Goal: Find specific page/section: Find specific page/section

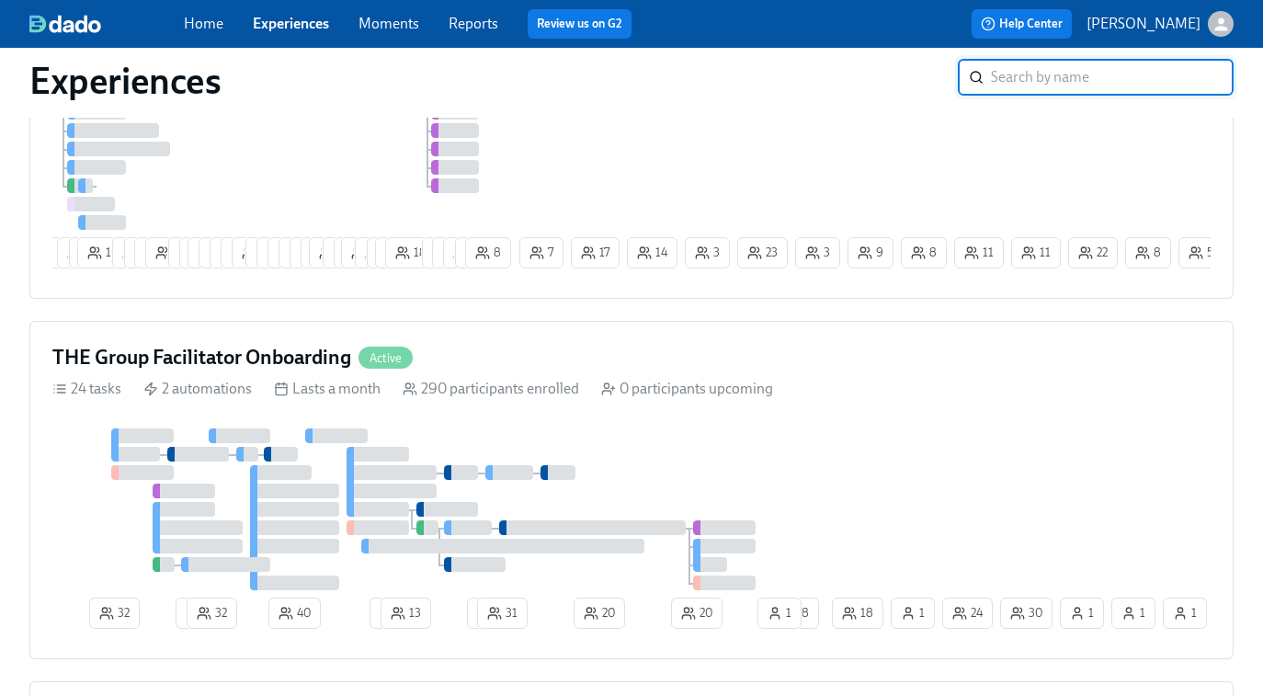
scroll to position [298, 0]
click at [565, 461] on div at bounding box center [440, 508] width 776 height 162
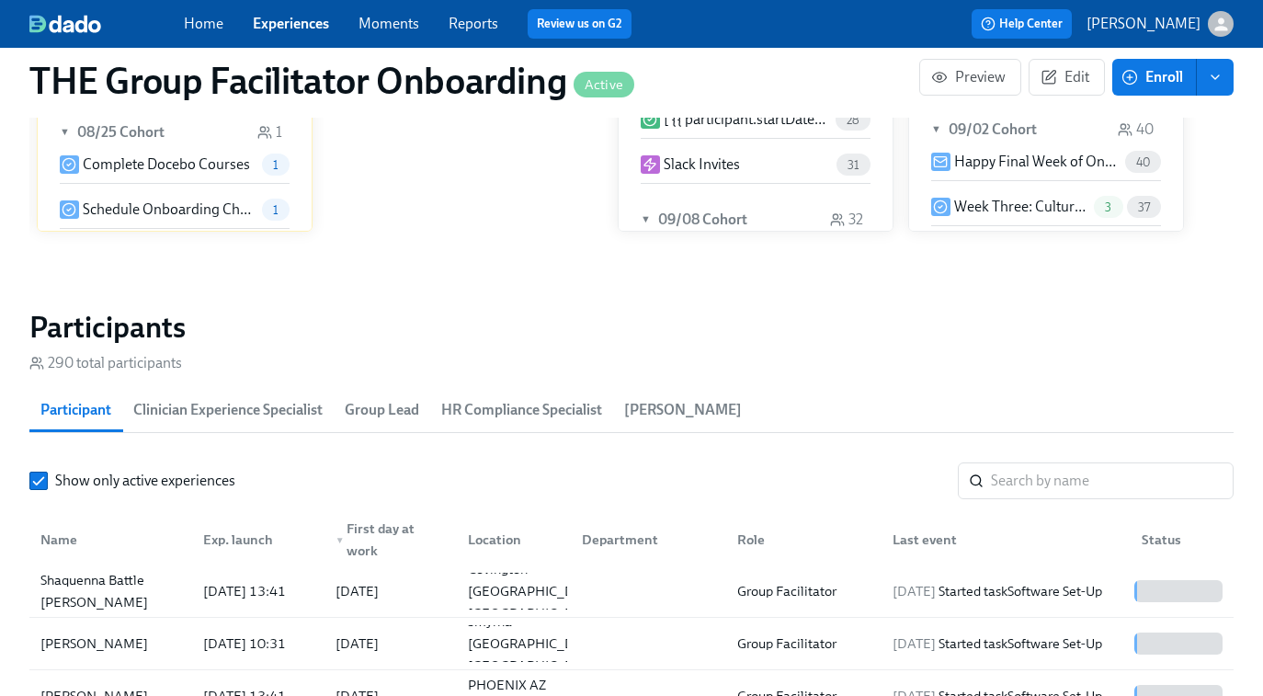
scroll to position [1597, 0]
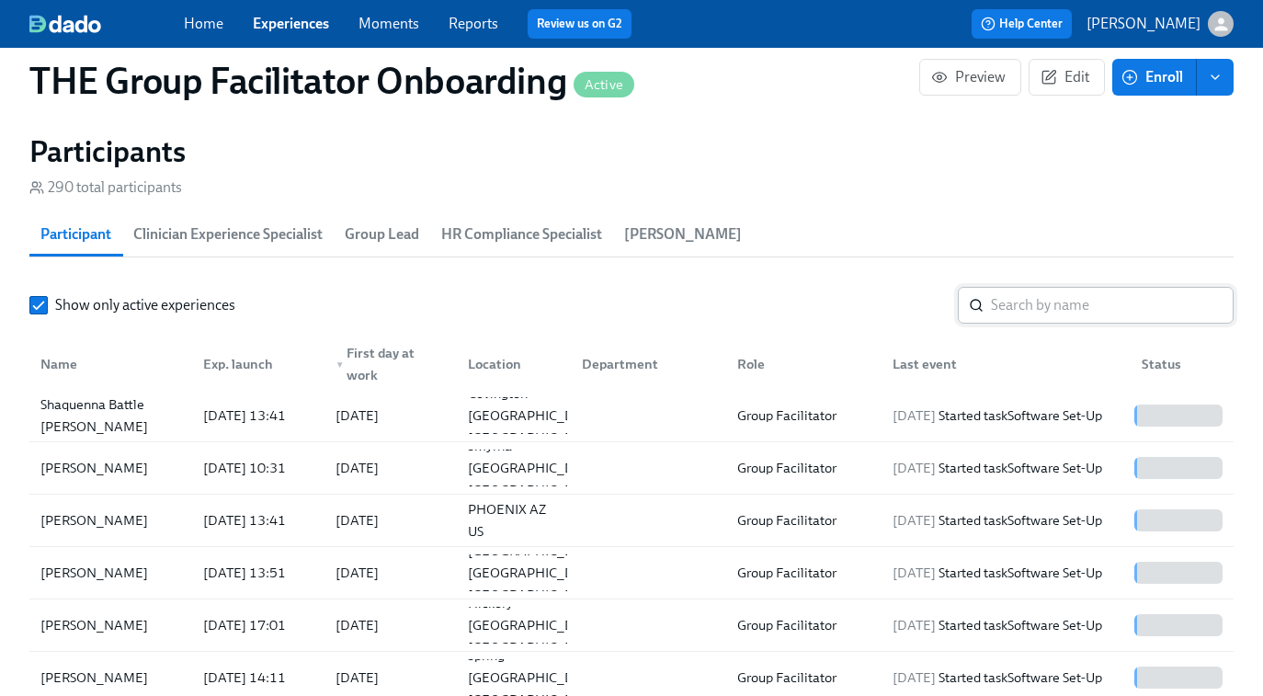
click at [1001, 299] on input "search" at bounding box center [1112, 305] width 243 height 37
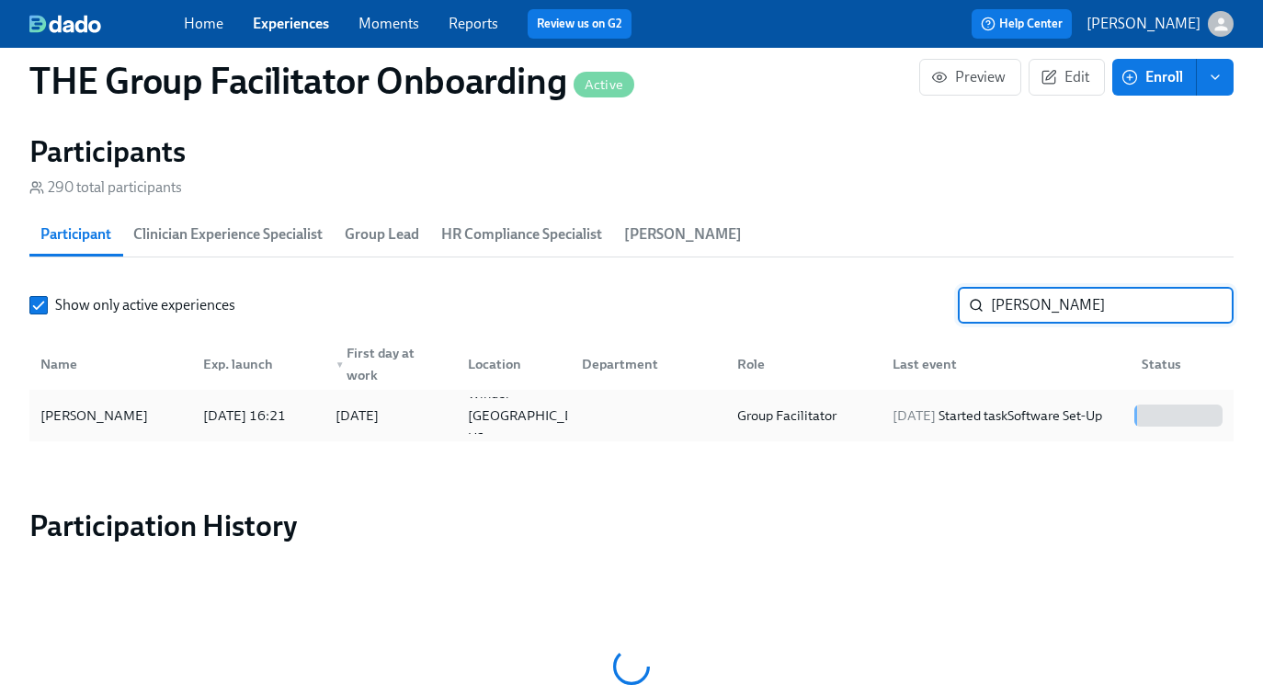
type input "aydee"
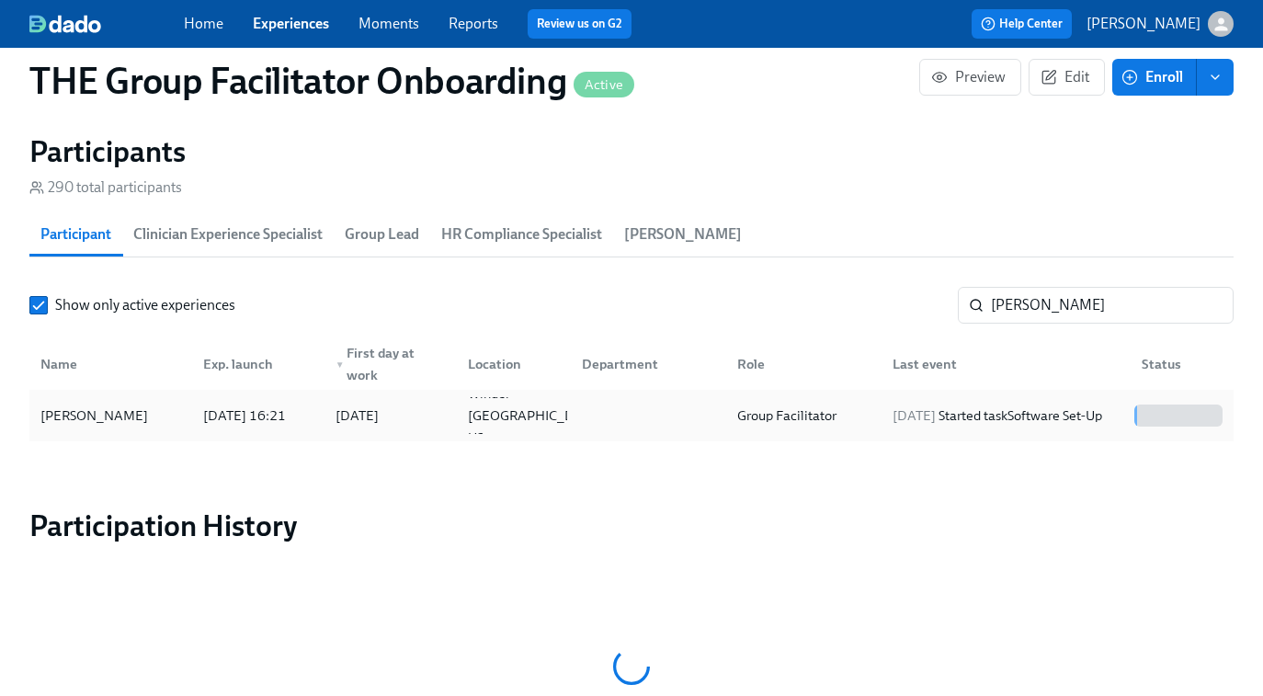
click at [746, 413] on div "Group Facilitator" at bounding box center [787, 415] width 114 height 22
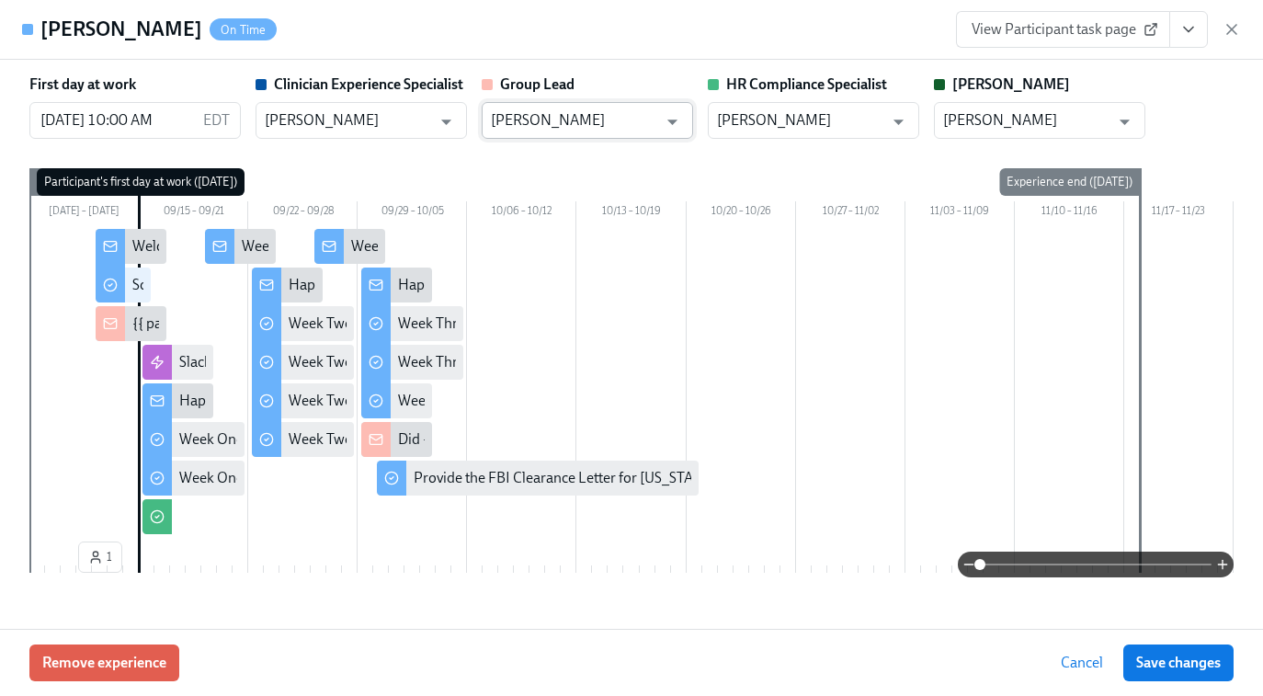
click at [606, 131] on input "Ginifer Billingsley" at bounding box center [574, 120] width 166 height 37
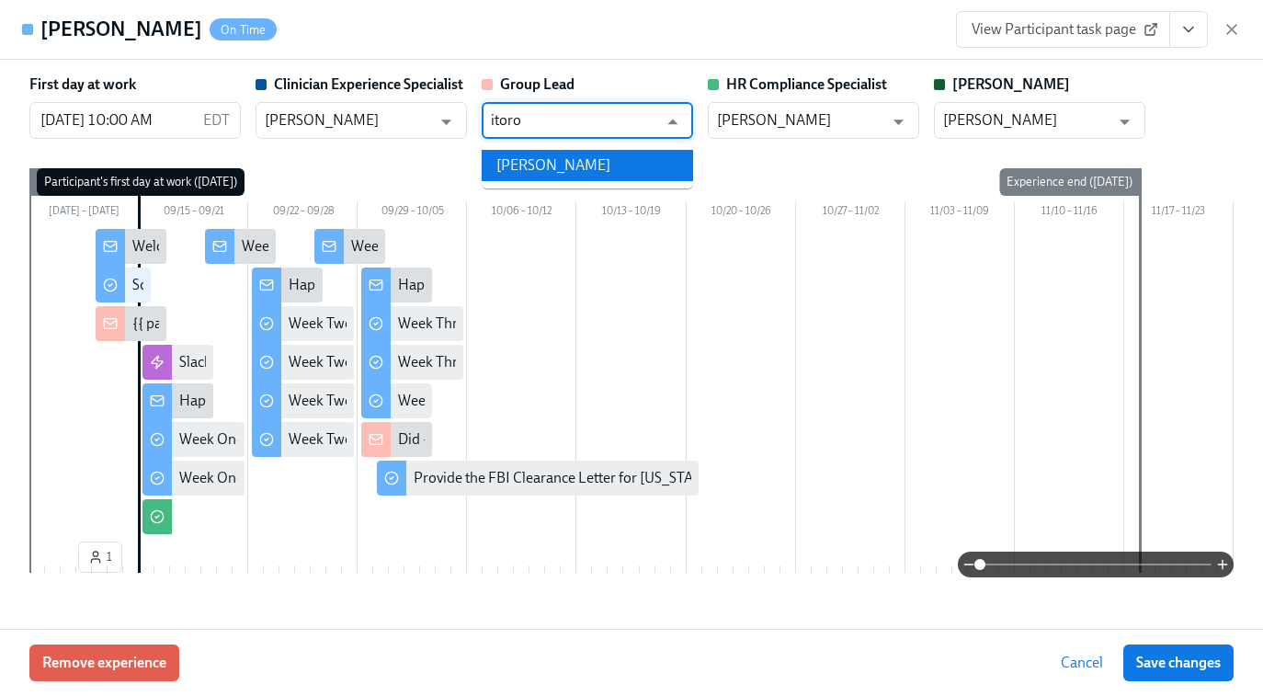
click at [519, 168] on li "Itoro Udoeyop" at bounding box center [587, 165] width 211 height 31
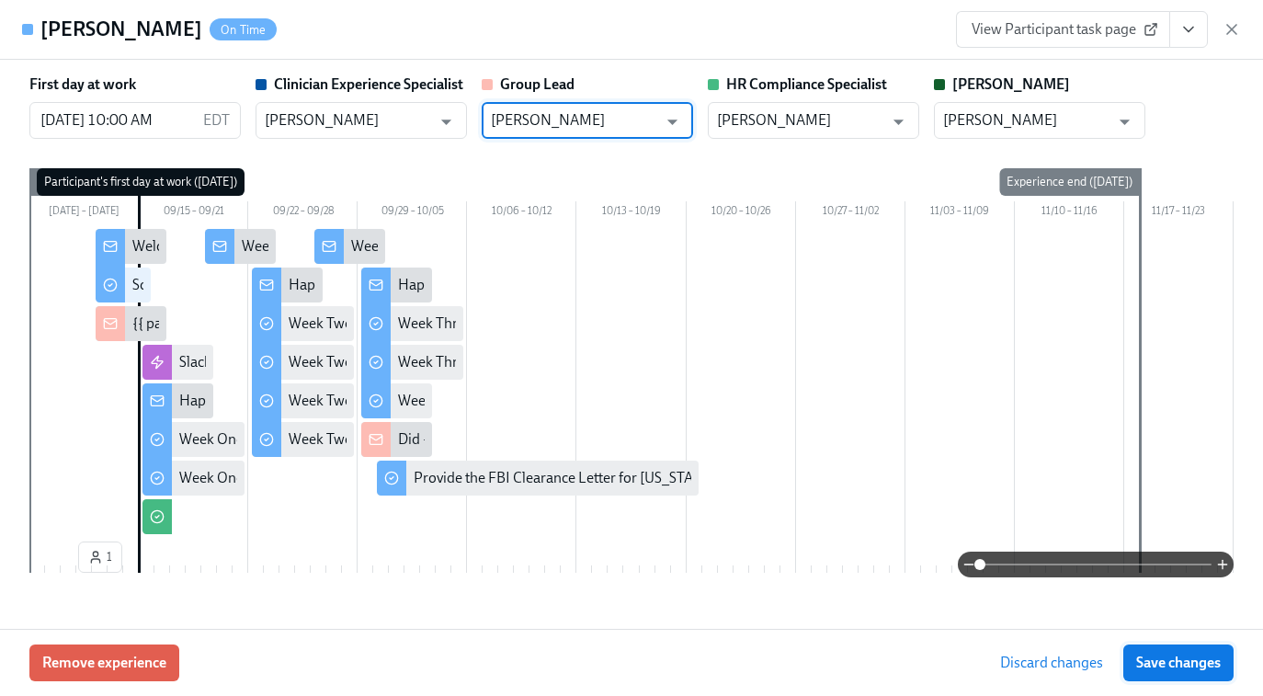
type input "Itoro Udoeyop"
click at [1191, 662] on span "Save changes" at bounding box center [1178, 663] width 85 height 18
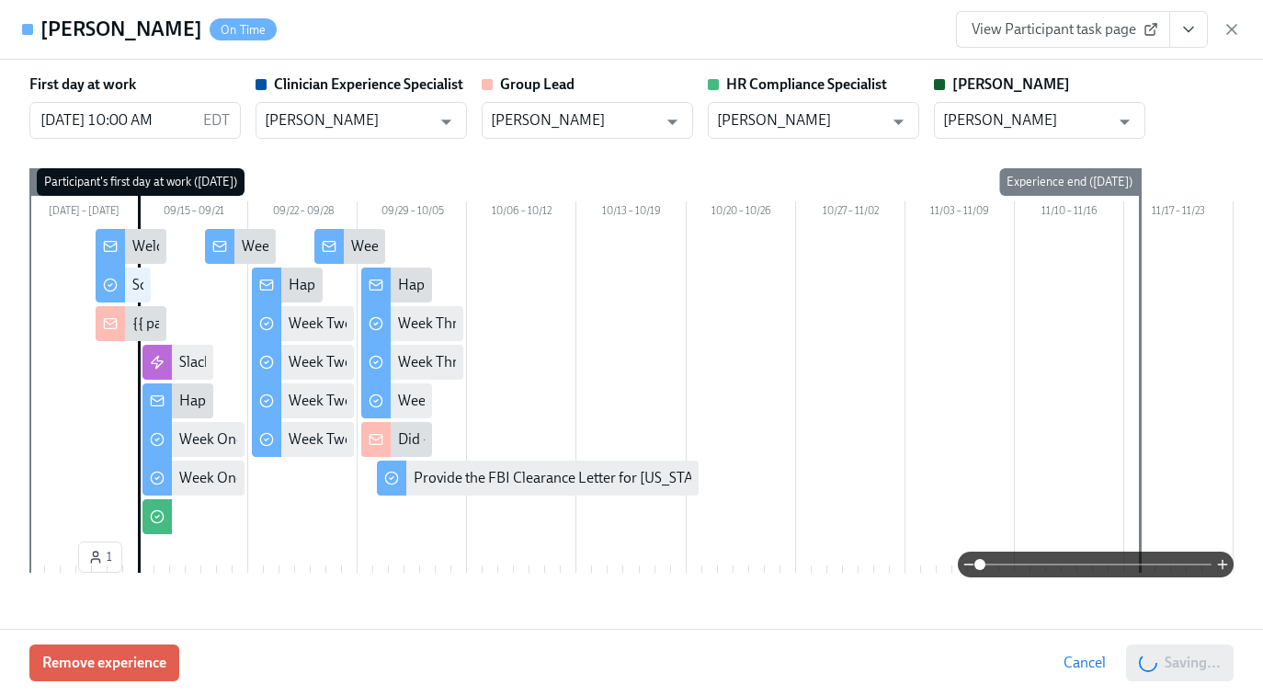
type input "Itoro Udoeyop"
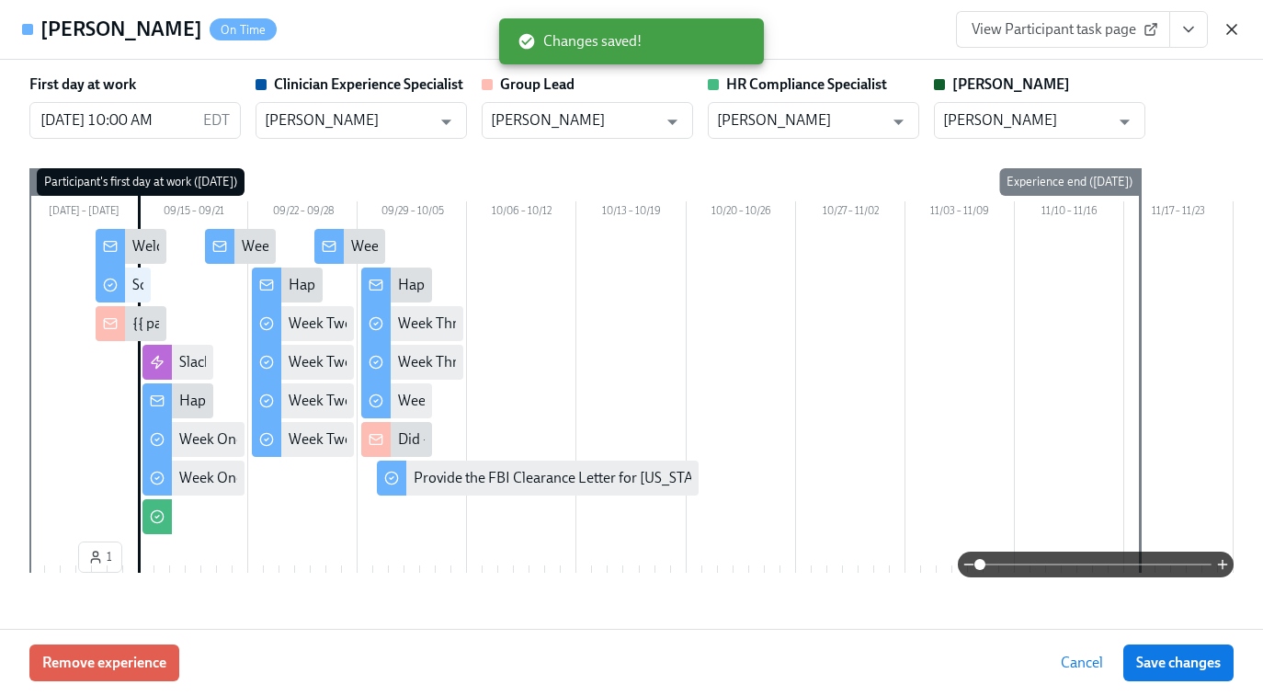
click at [1236, 26] on icon "button" at bounding box center [1231, 29] width 9 height 9
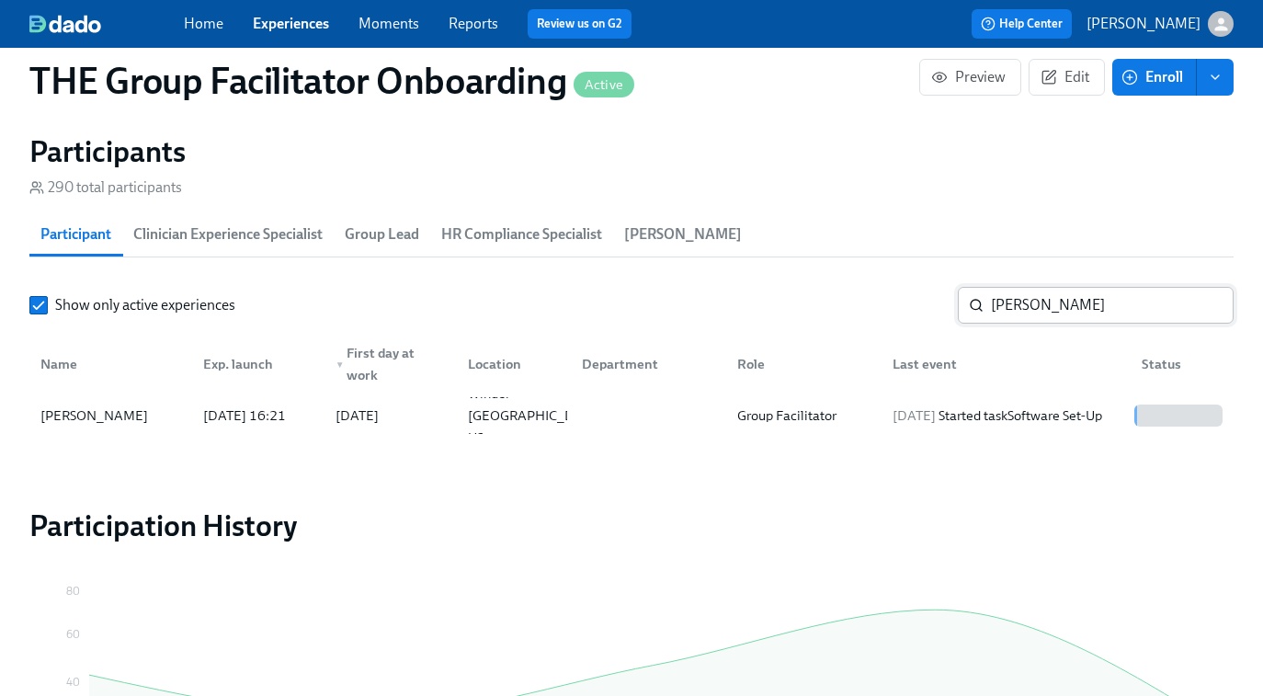
click at [1054, 299] on input "aydee" at bounding box center [1112, 305] width 243 height 37
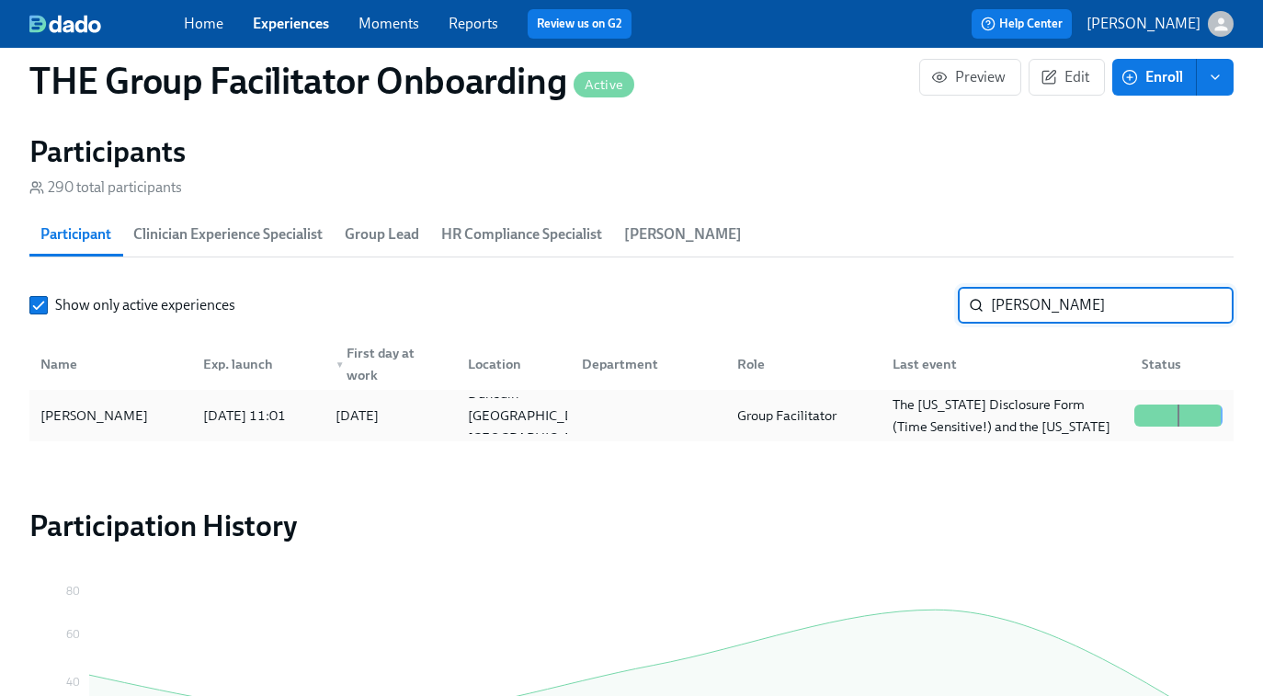
type input "cameron i"
click at [842, 412] on div "Group Facilitator" at bounding box center [787, 415] width 114 height 22
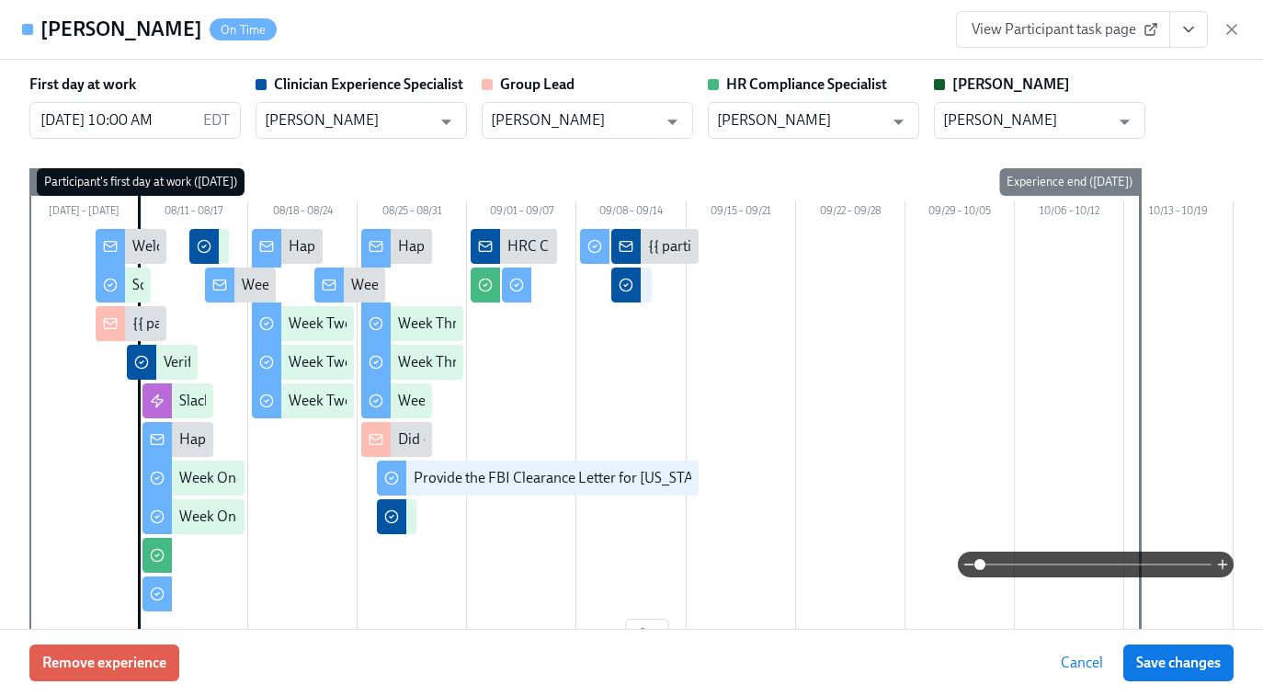
click at [1188, 44] on button "View task page" at bounding box center [1188, 29] width 39 height 37
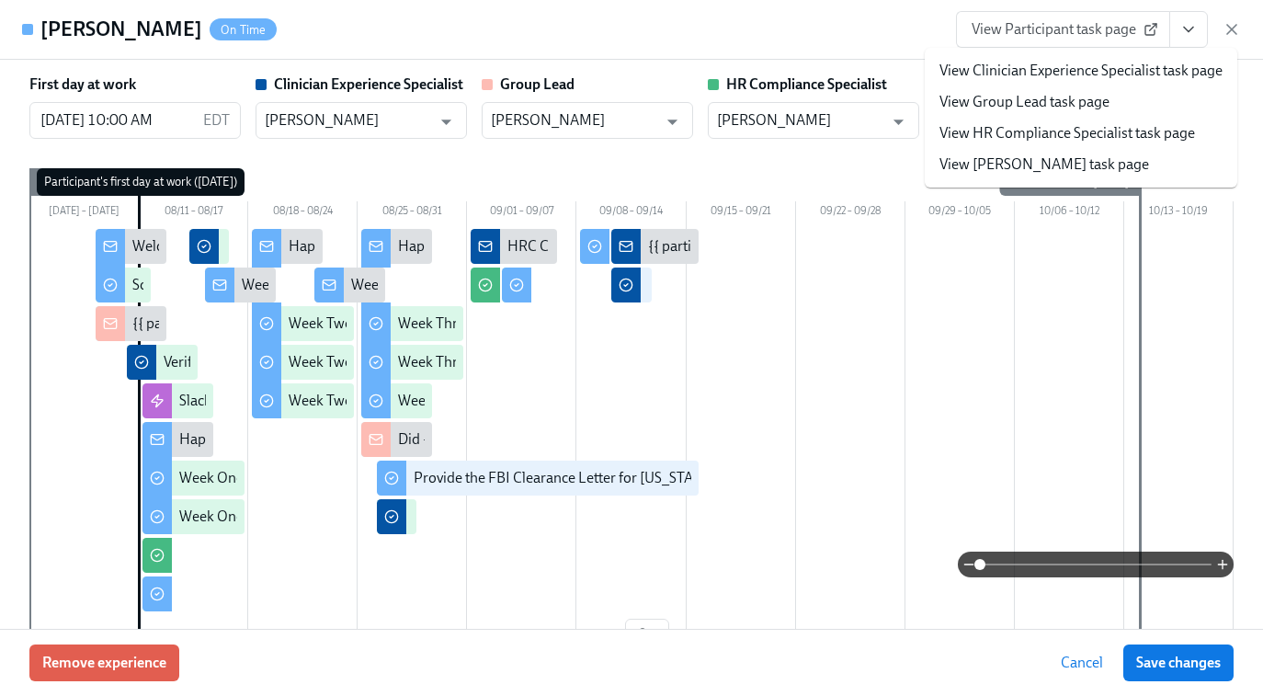
click at [1072, 77] on link "View Clinician Experience Specialist task page" at bounding box center [1081, 71] width 283 height 20
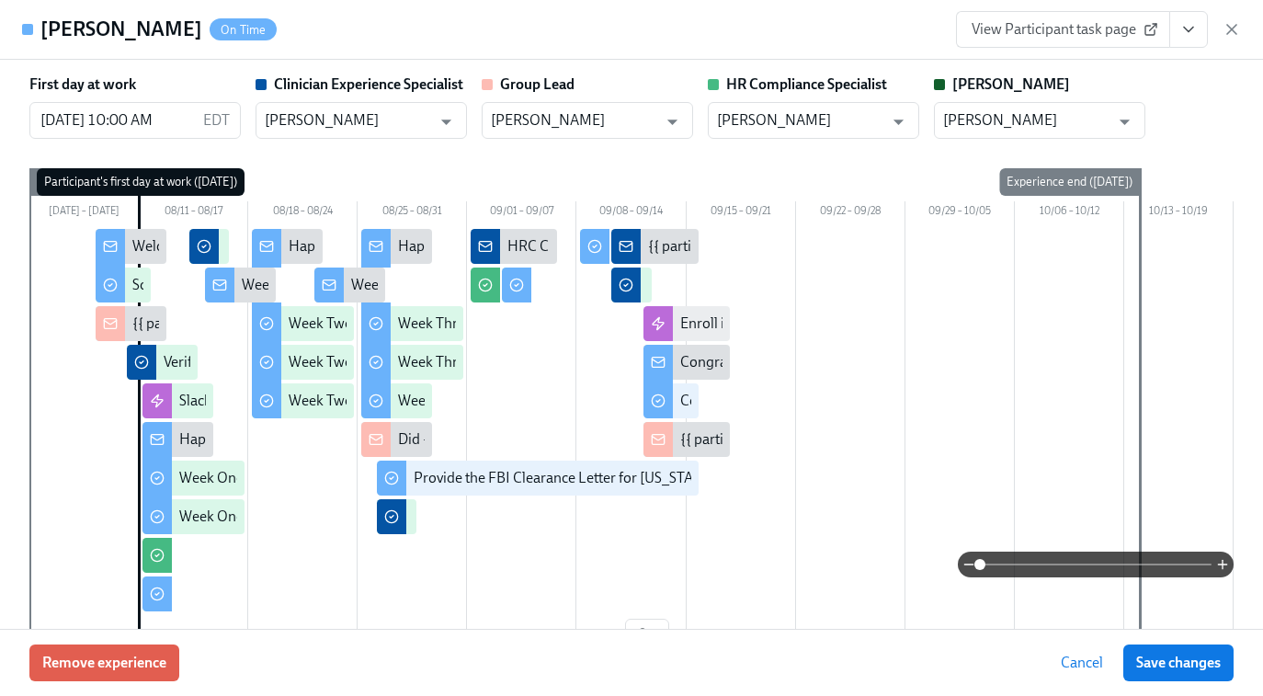
click at [1203, 33] on button "View task page" at bounding box center [1188, 29] width 39 height 37
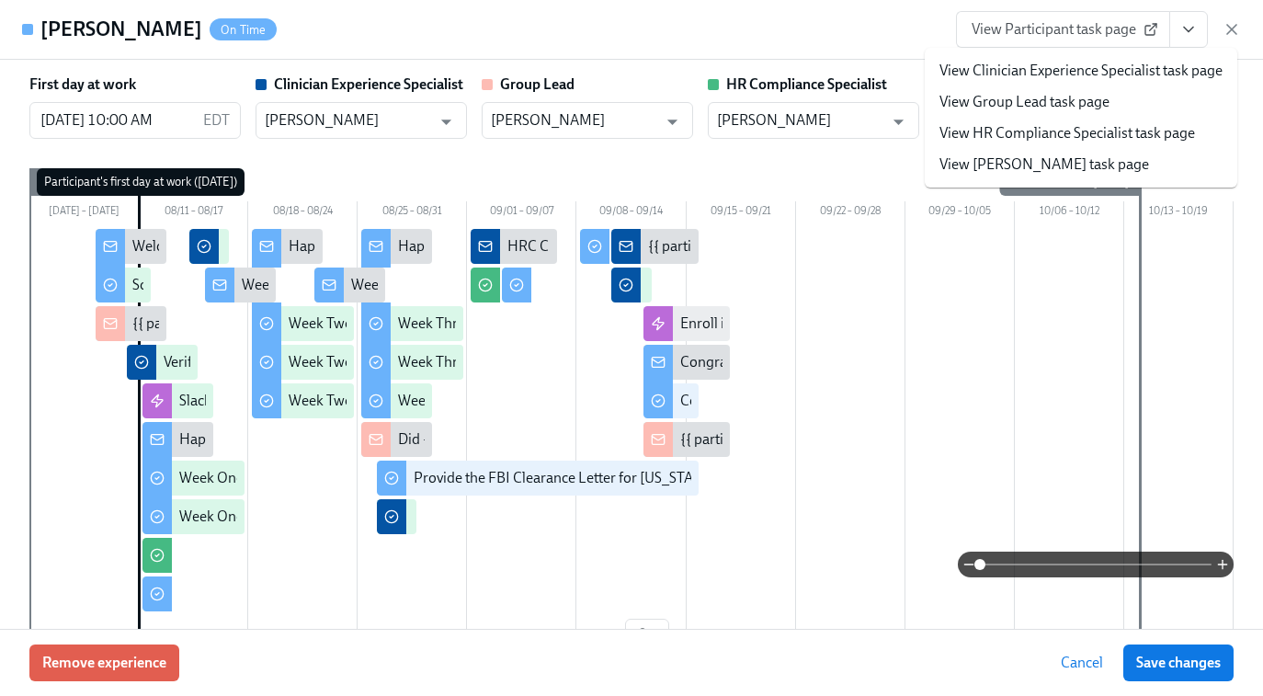
click at [1090, 75] on link "View Clinician Experience Specialist task page" at bounding box center [1081, 71] width 283 height 20
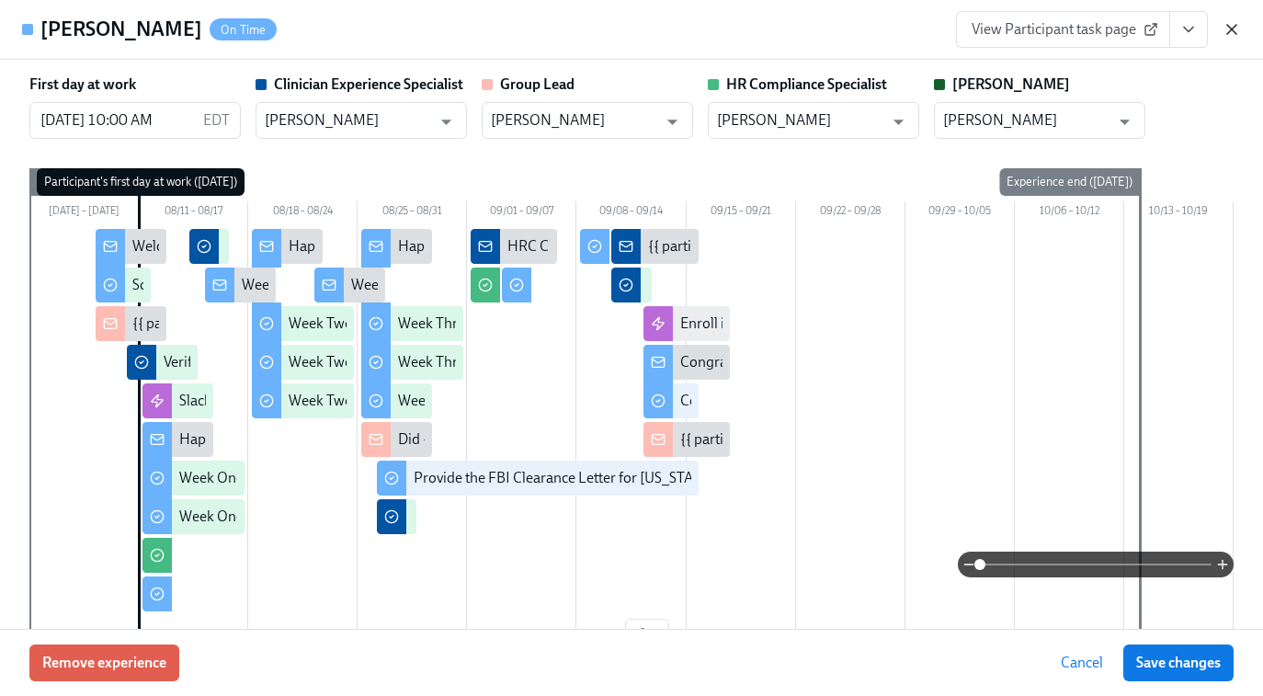
click at [1228, 36] on icon "button" at bounding box center [1232, 29] width 18 height 18
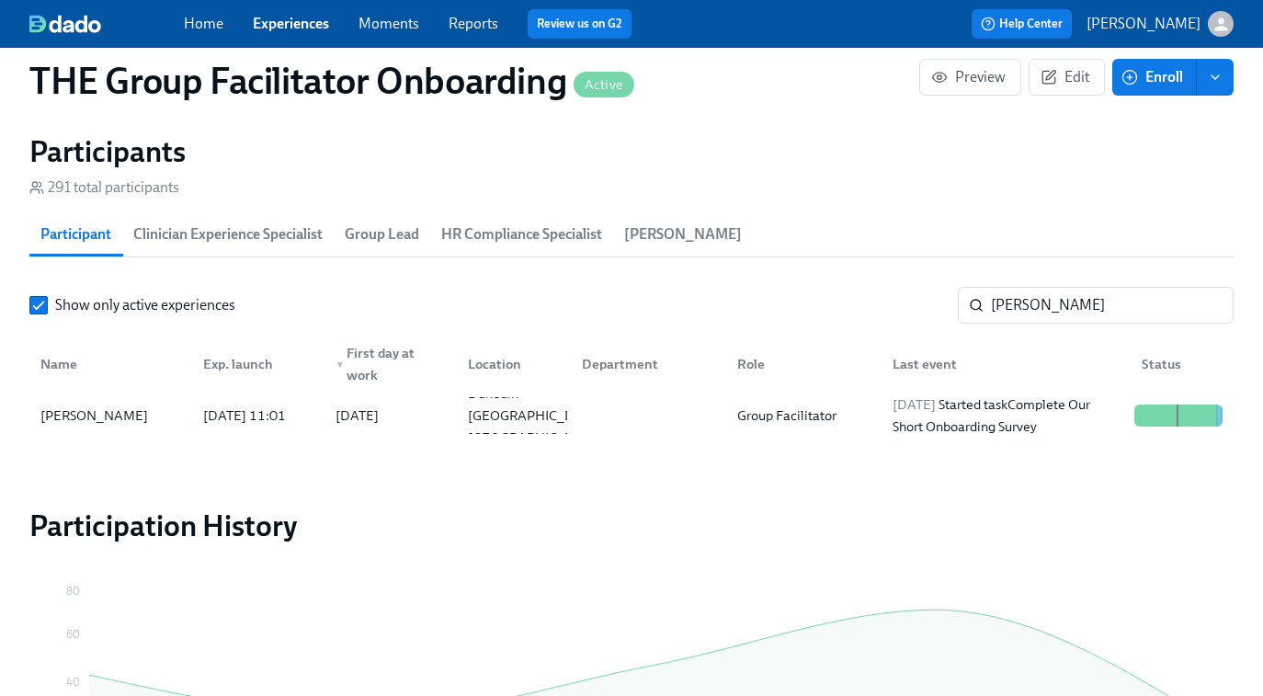
click at [288, 22] on link "Experiences" at bounding box center [291, 23] width 76 height 17
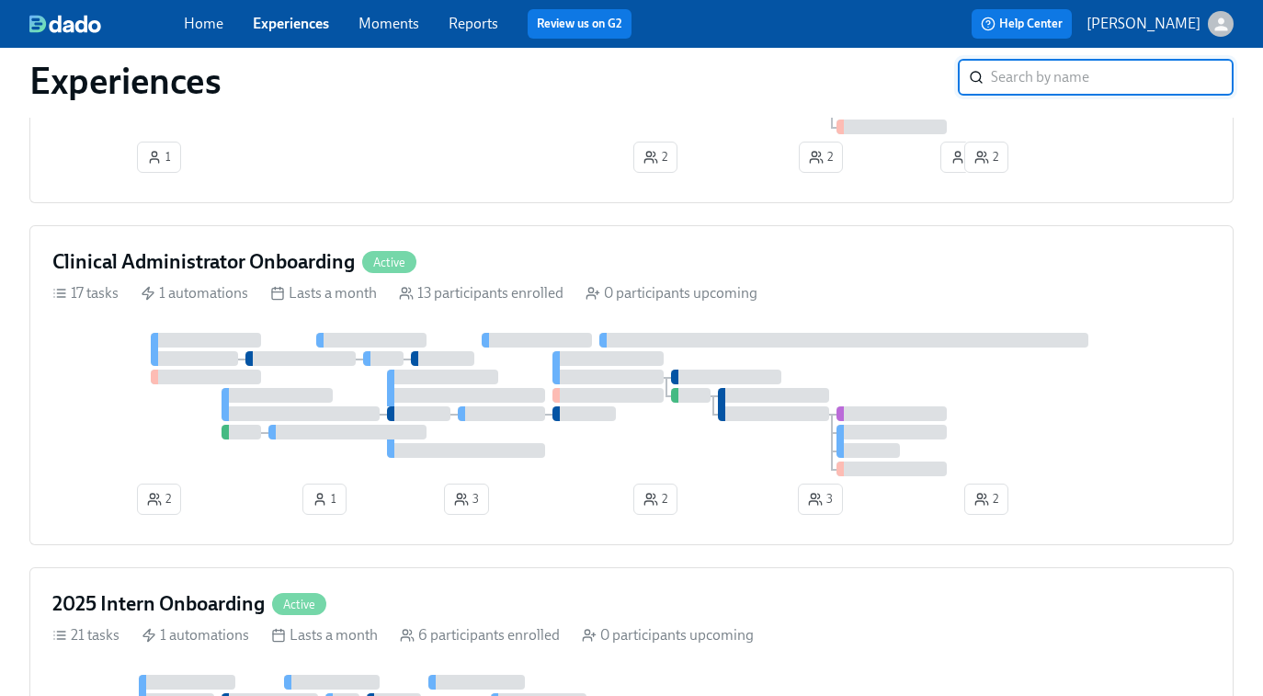
scroll to position [1124, 0]
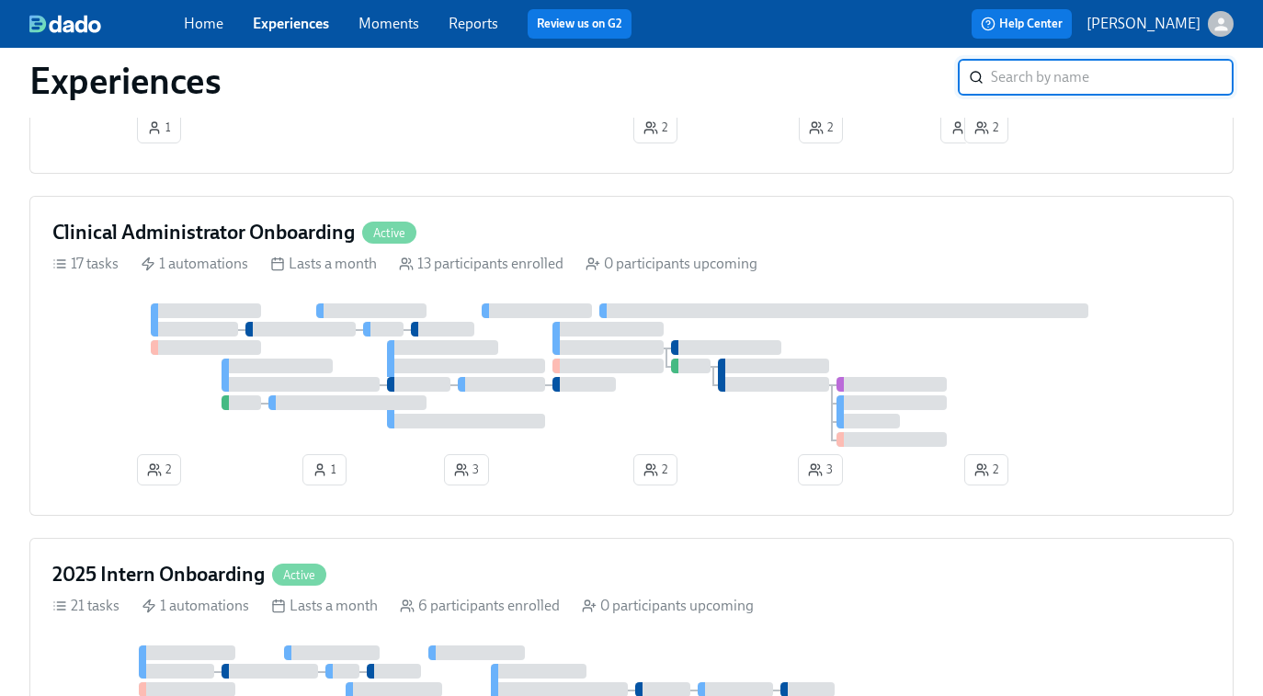
click at [510, 338] on div at bounding box center [631, 374] width 1158 height 143
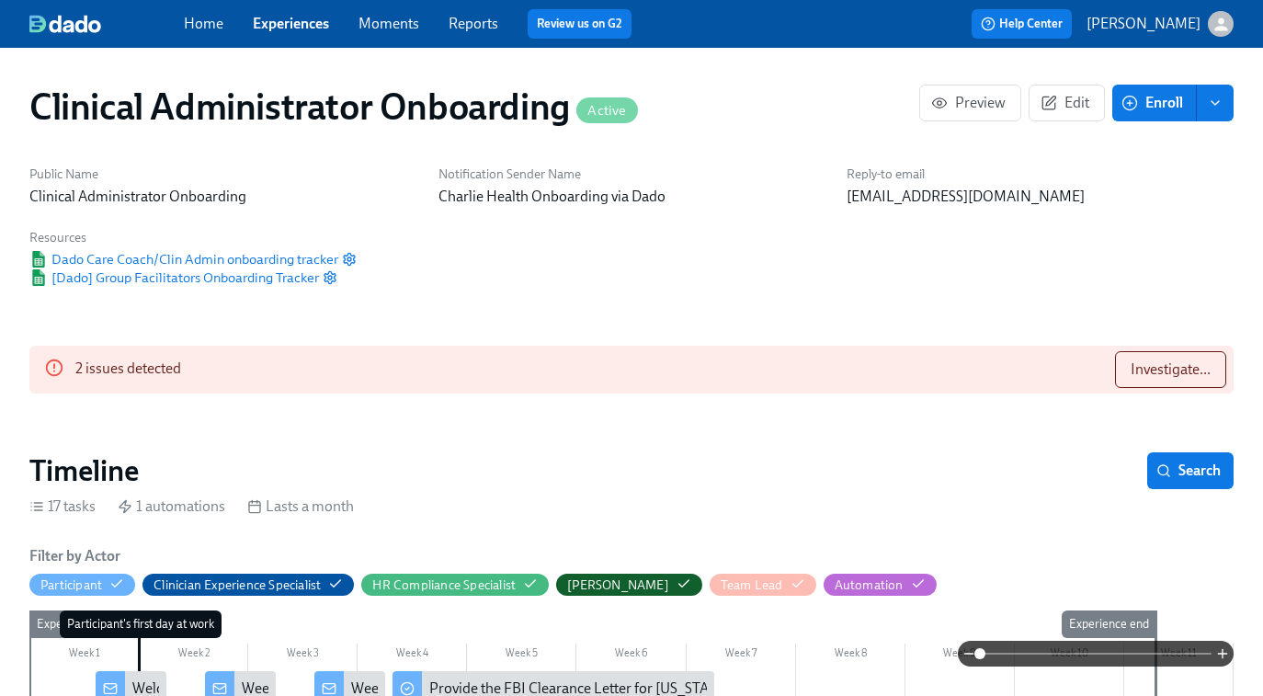
scroll to position [0, 8708]
click at [1179, 370] on span "Investigate..." at bounding box center [1171, 369] width 80 height 18
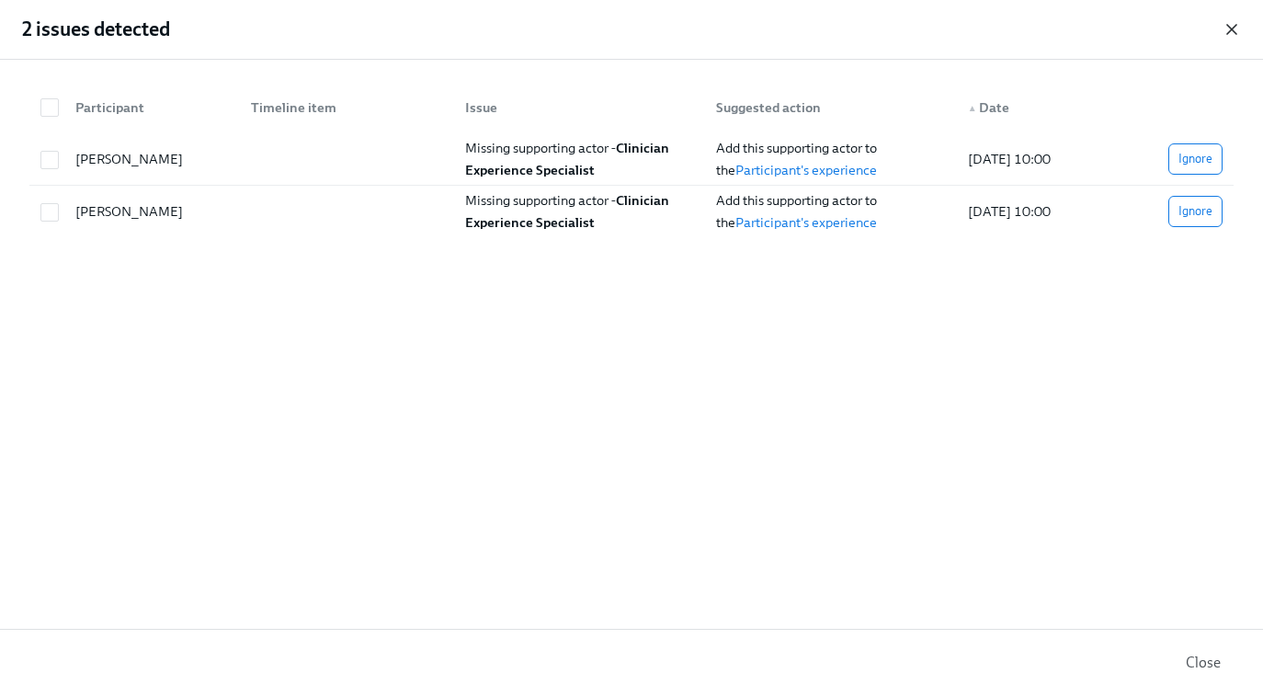
click at [1232, 31] on icon "button" at bounding box center [1232, 29] width 18 height 18
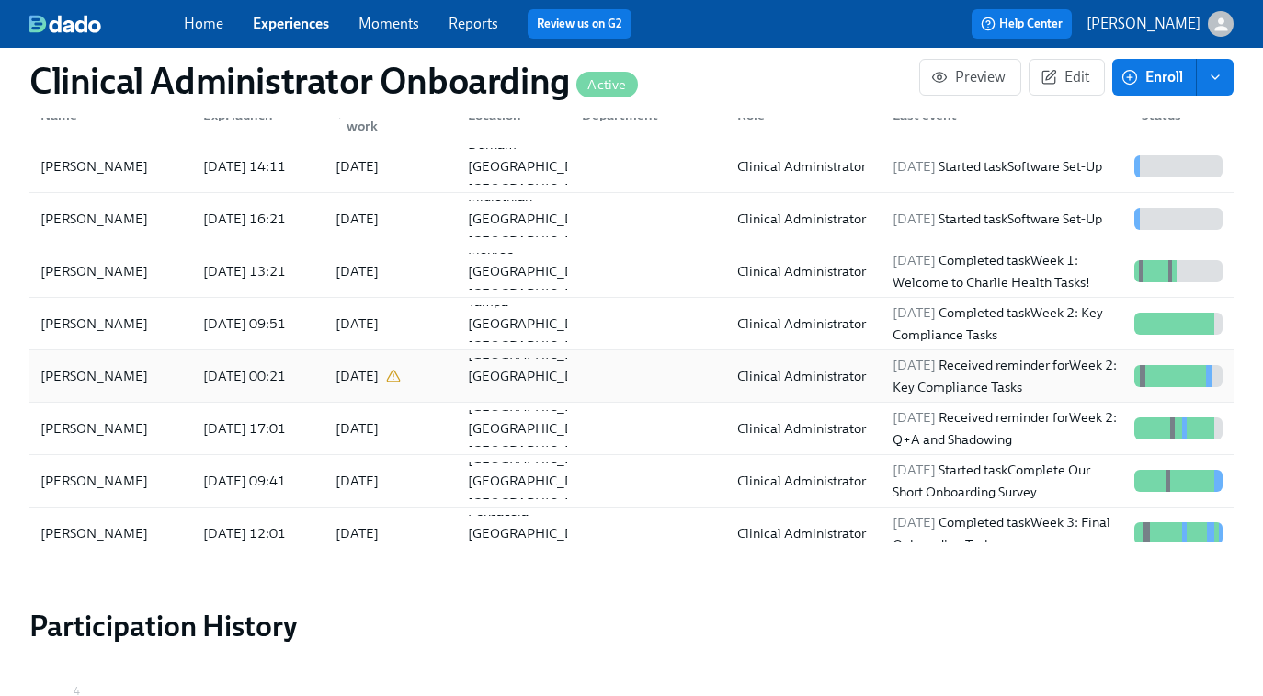
scroll to position [1813, 0]
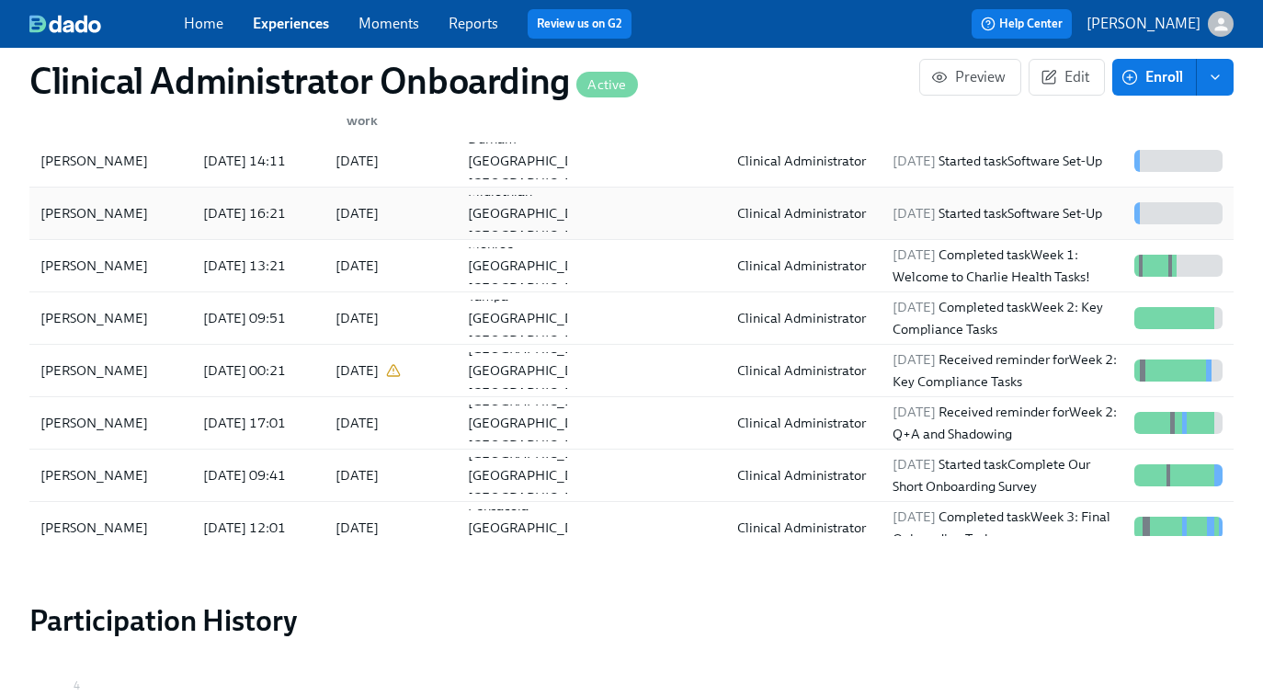
click at [692, 225] on div at bounding box center [644, 213] width 155 height 37
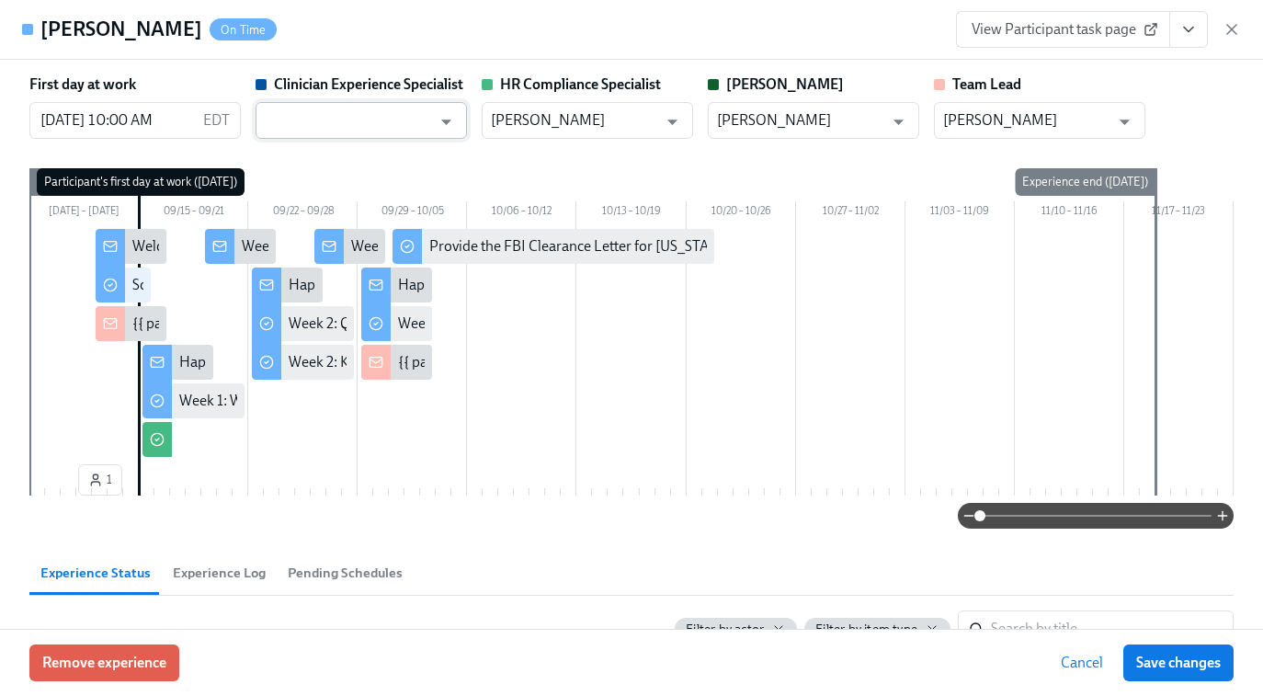
click at [415, 122] on input "text" at bounding box center [348, 120] width 166 height 37
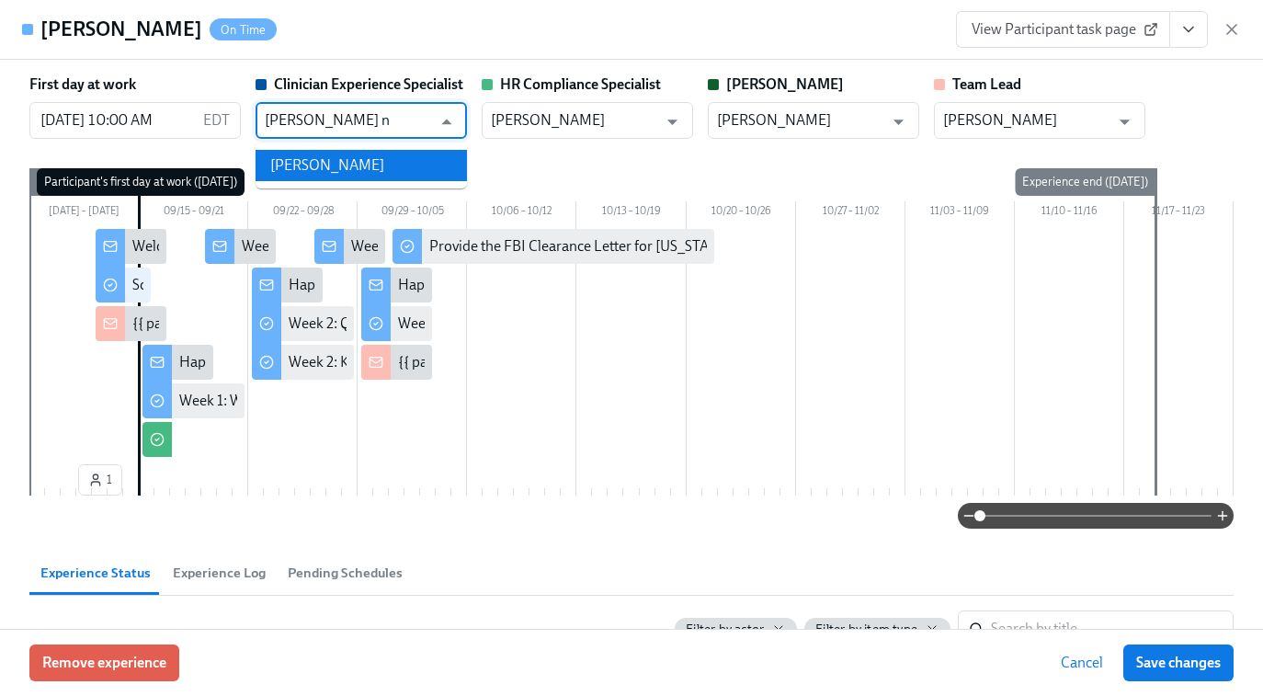
click at [420, 165] on li "[PERSON_NAME]" at bounding box center [361, 165] width 211 height 31
type input "[PERSON_NAME]"
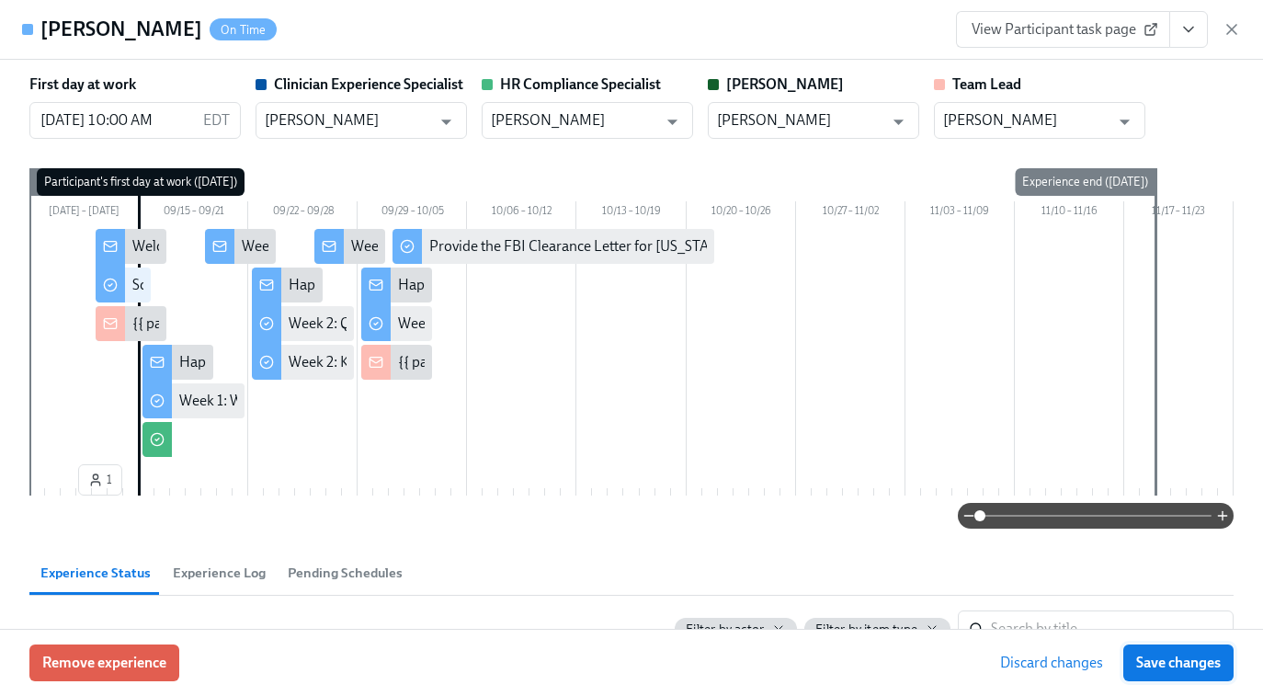
click at [1184, 660] on span "Save changes" at bounding box center [1178, 663] width 85 height 18
type input "[PERSON_NAME]"
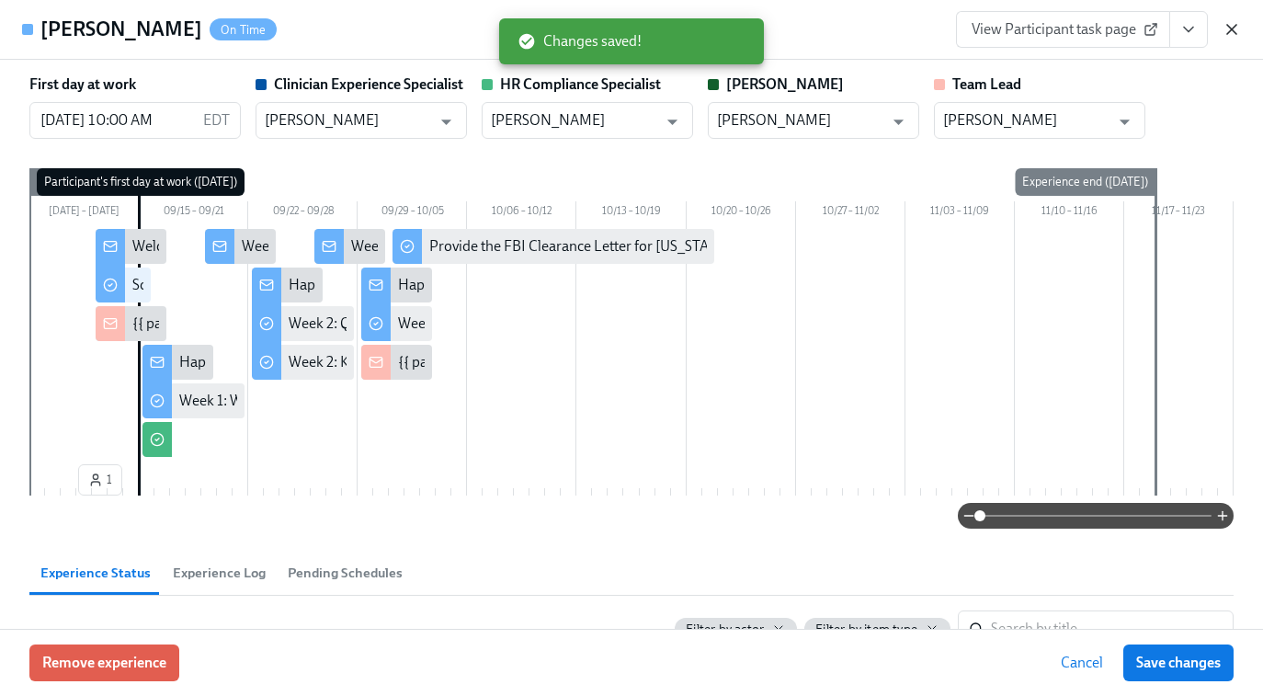
click at [1235, 32] on icon "button" at bounding box center [1231, 29] width 9 height 9
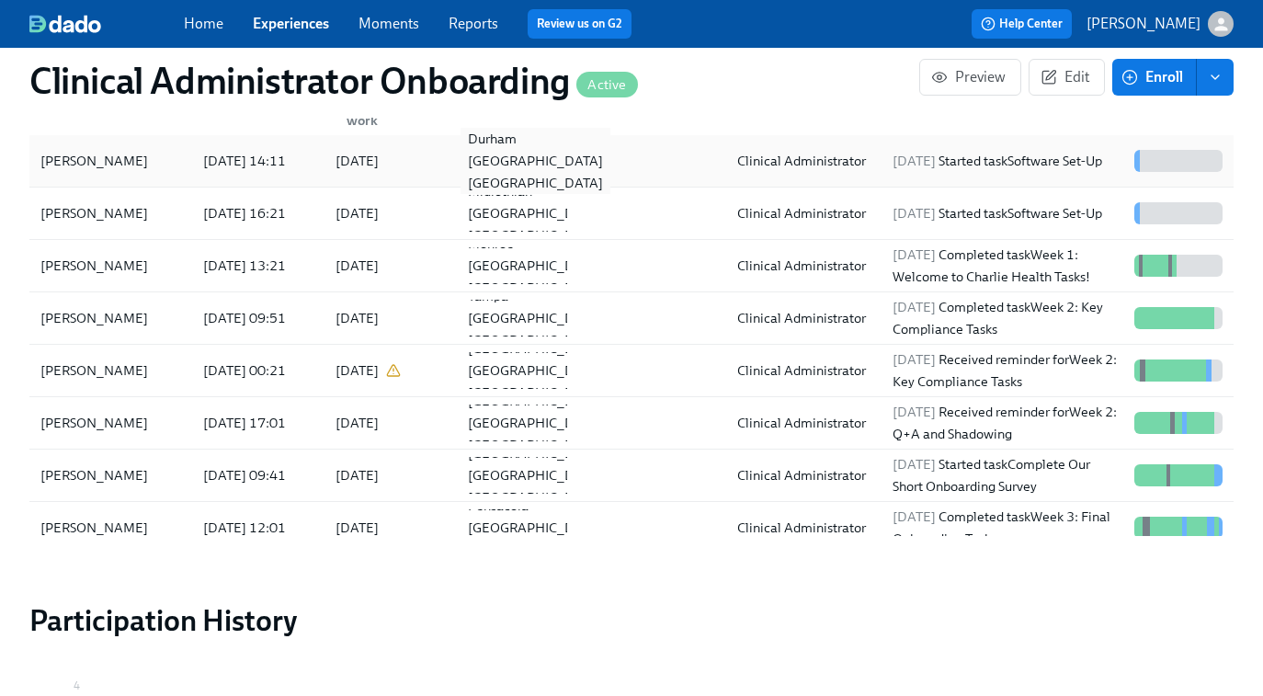
click at [489, 150] on div "Durham NC US" at bounding box center [536, 161] width 150 height 66
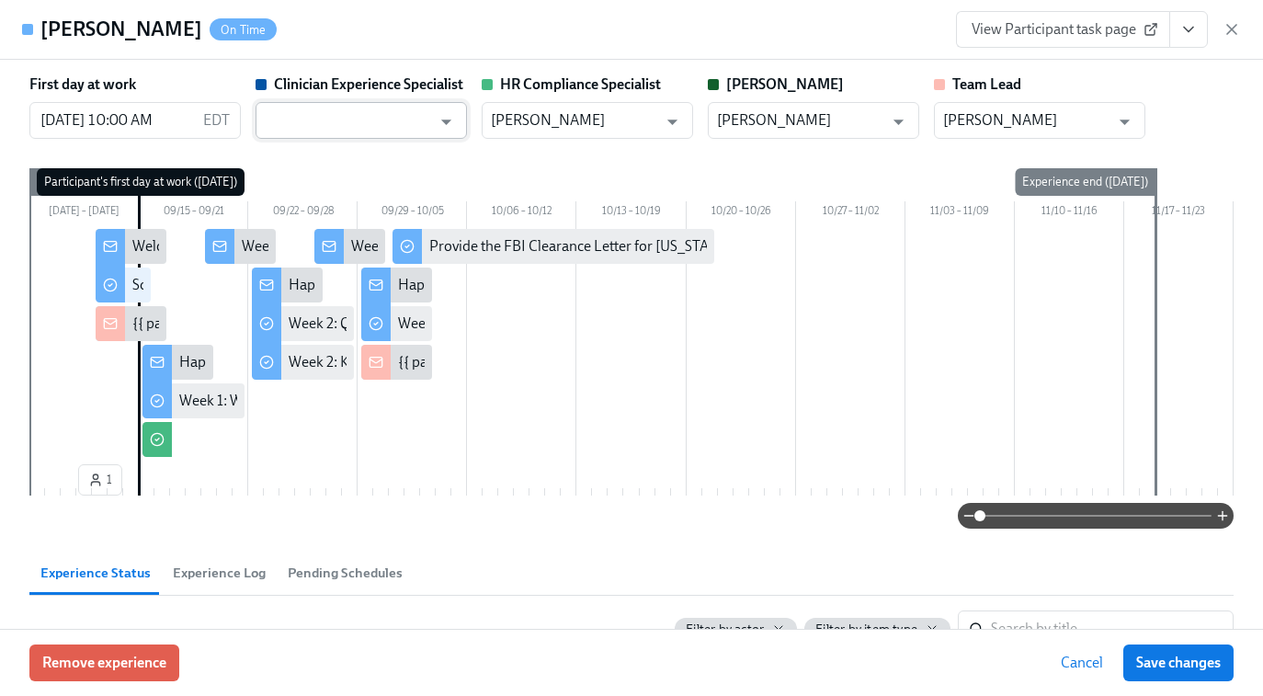
click at [394, 132] on input "text" at bounding box center [348, 120] width 166 height 37
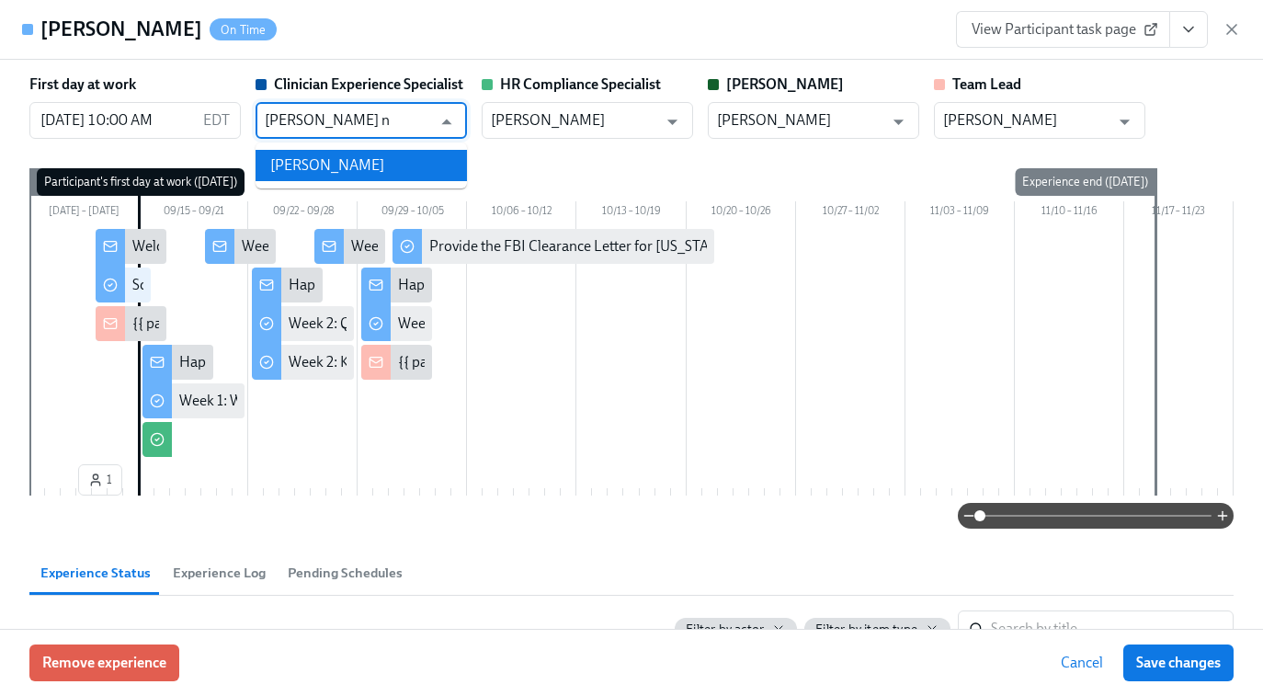
click at [383, 156] on li "[PERSON_NAME]" at bounding box center [361, 165] width 211 height 31
type input "[PERSON_NAME]"
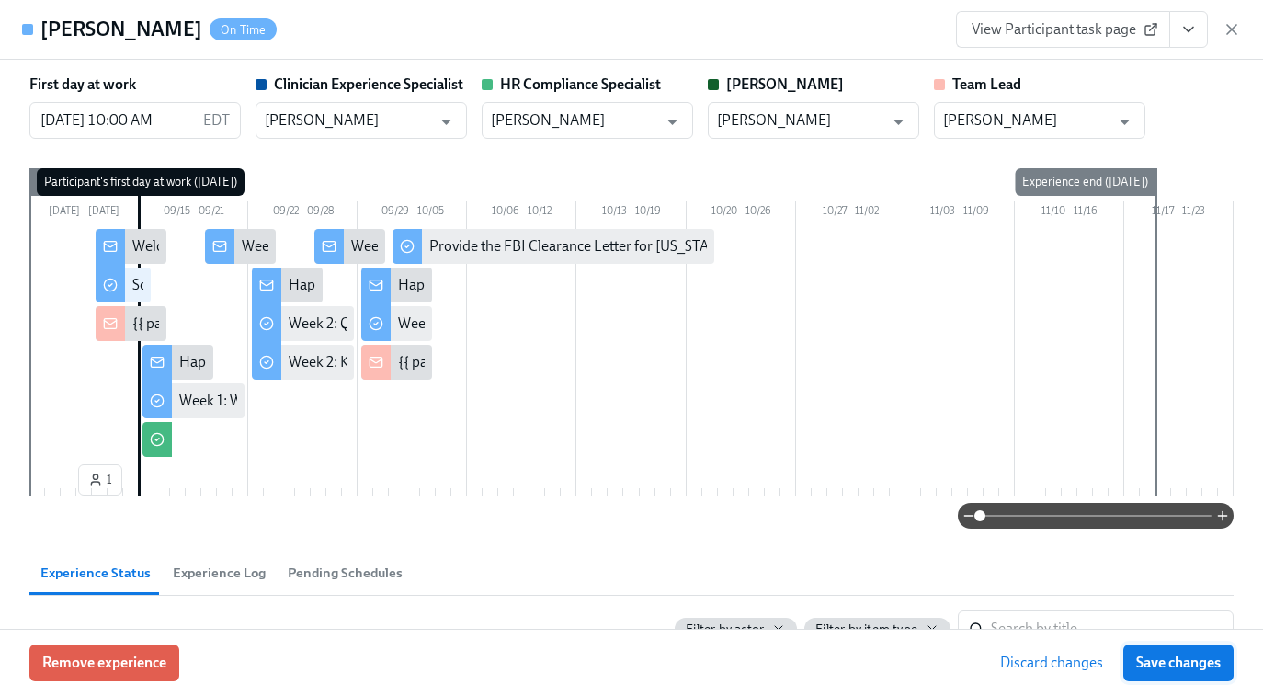
click at [1161, 659] on span "Save changes" at bounding box center [1178, 663] width 85 height 18
type input "[PERSON_NAME]"
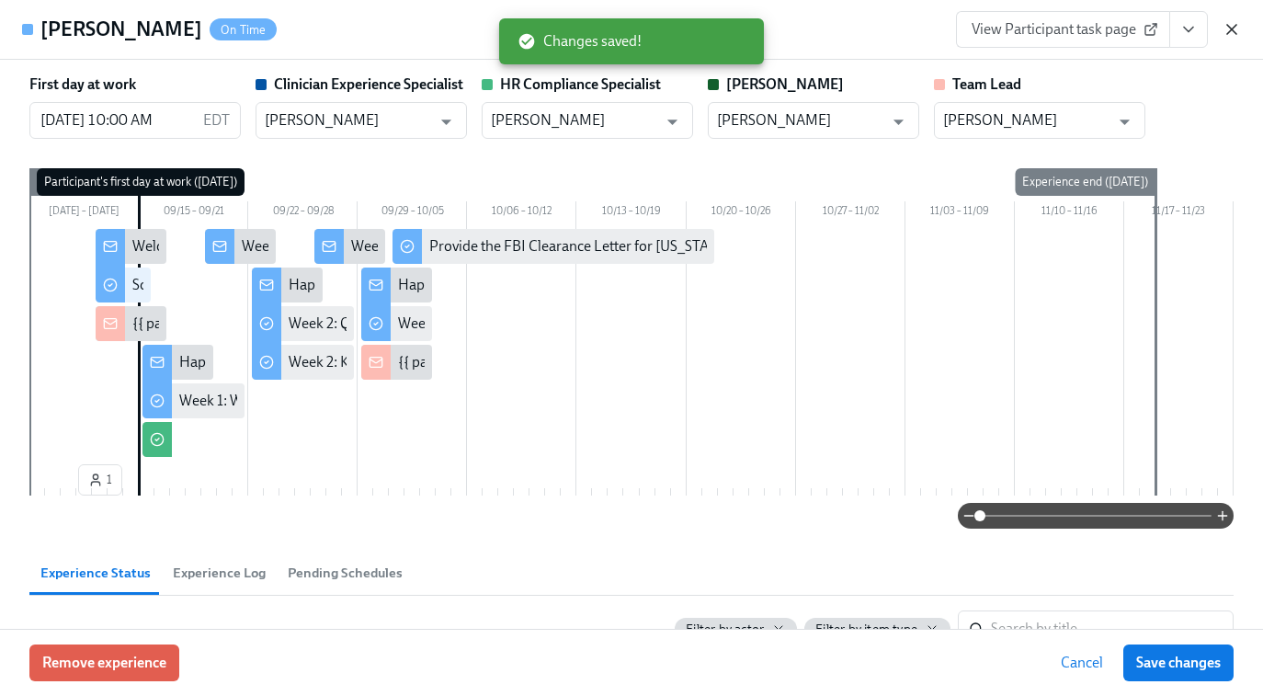
click at [1229, 31] on icon "button" at bounding box center [1231, 29] width 9 height 9
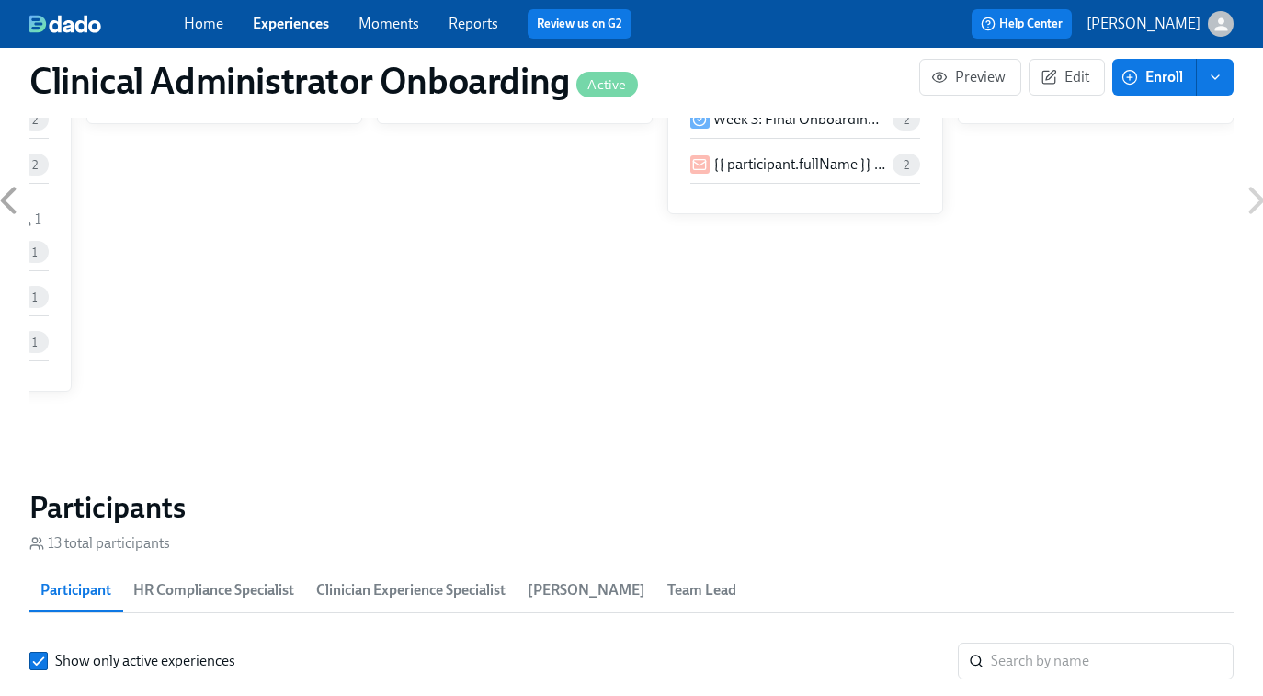
scroll to position [1261, 0]
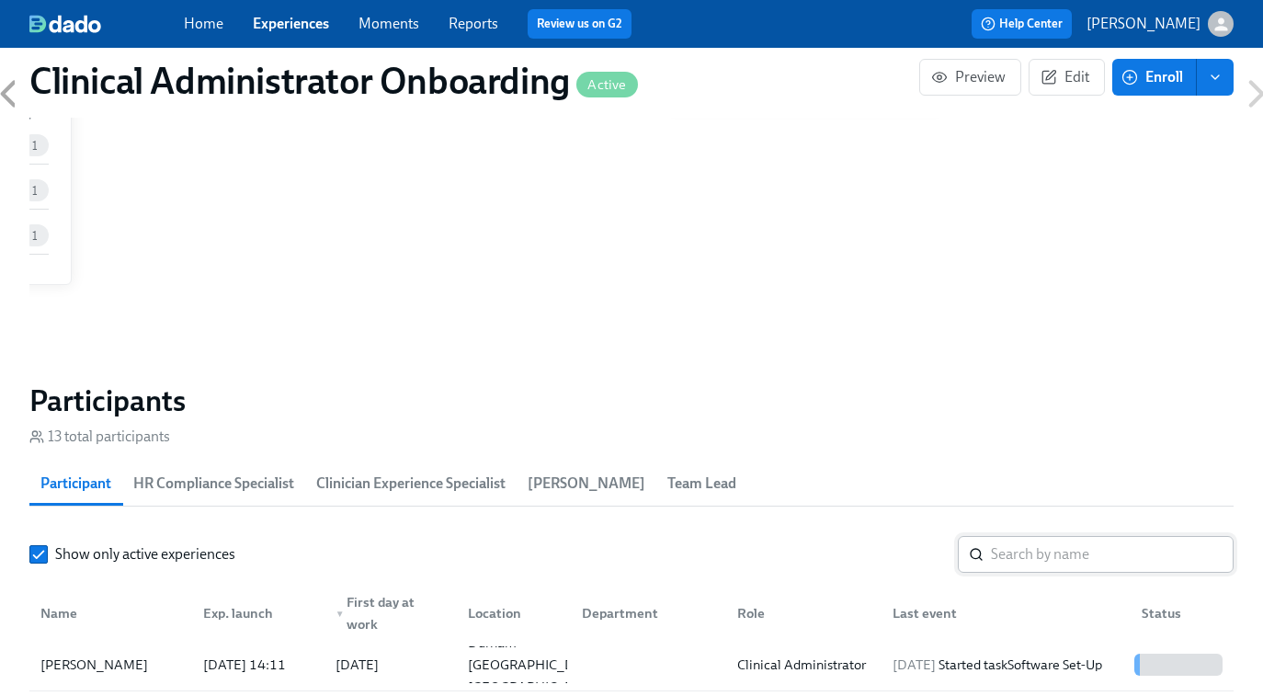
click at [1020, 565] on input "search" at bounding box center [1112, 554] width 243 height 37
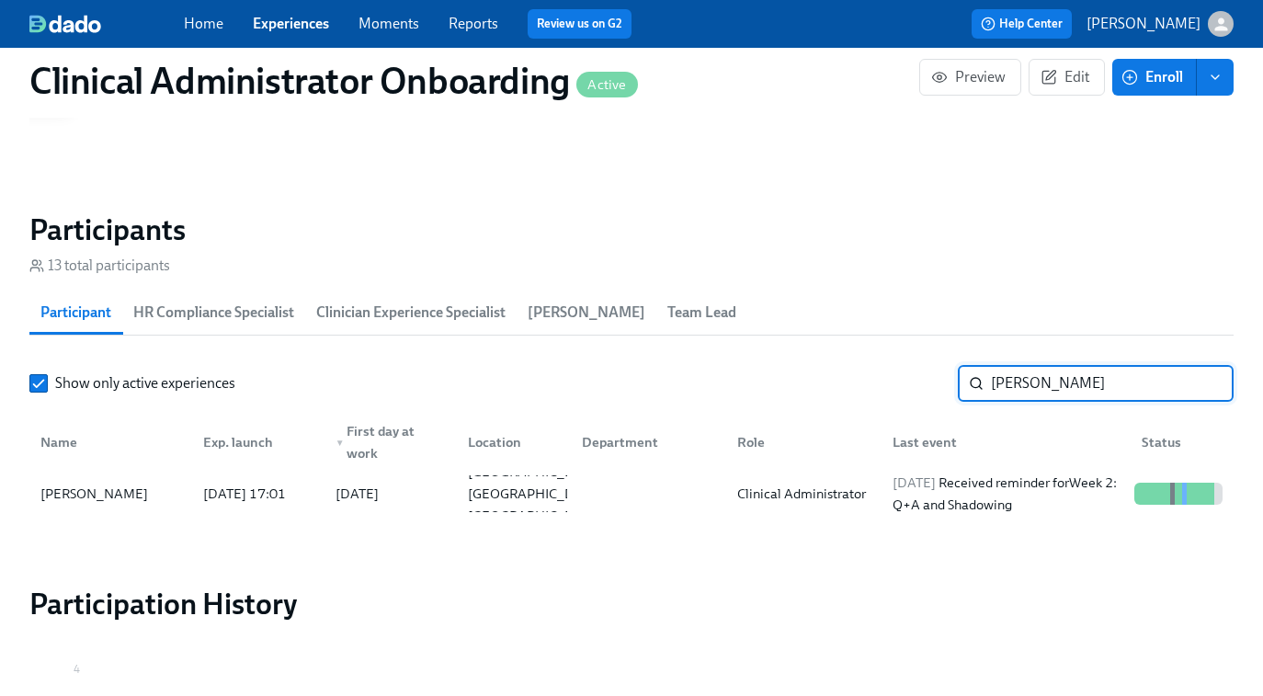
scroll to position [1447, 0]
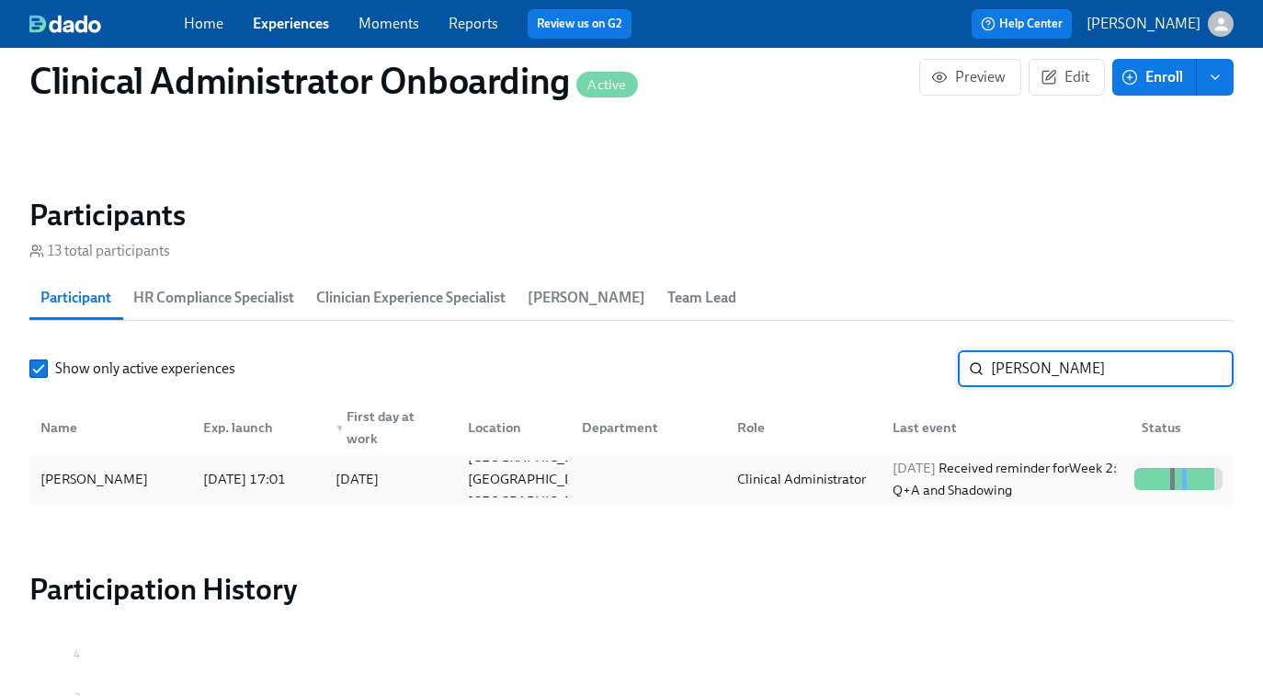
click at [948, 484] on div "2025/09/12 Received reminder for Week 2: Q+A and Shadowing" at bounding box center [1006, 479] width 242 height 44
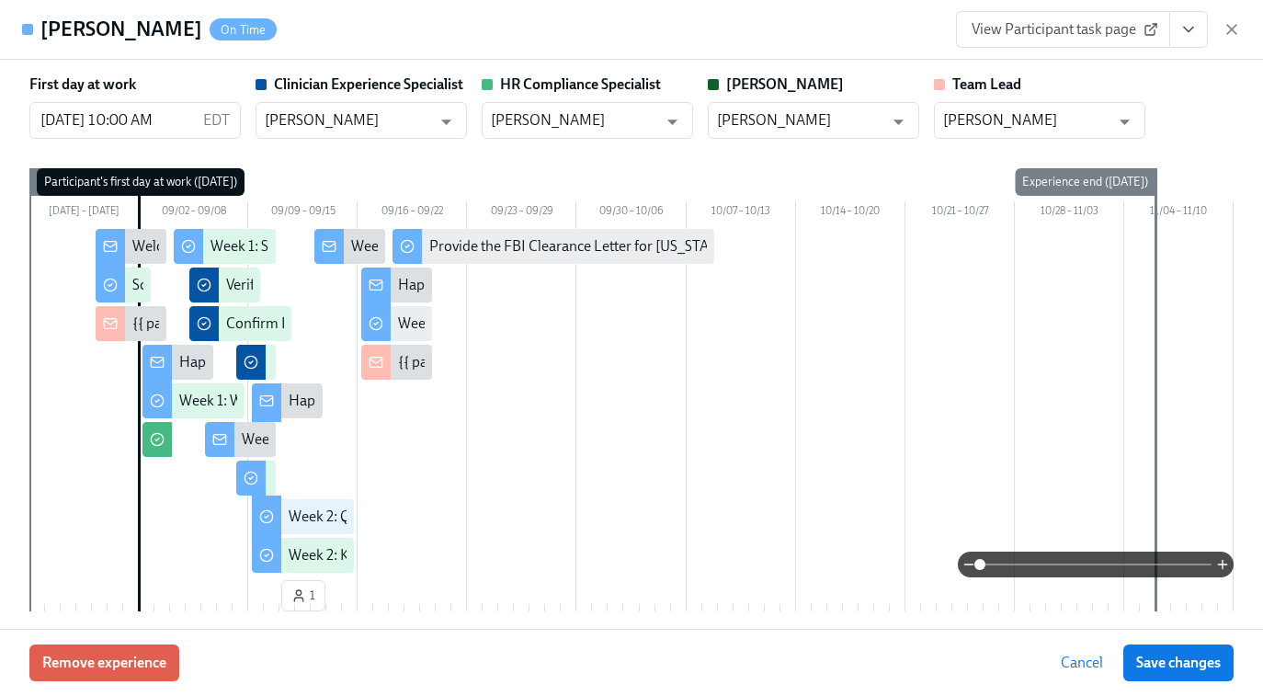
click at [1045, 38] on span "View Participant task page" at bounding box center [1063, 29] width 183 height 18
click at [1229, 33] on icon "button" at bounding box center [1232, 29] width 18 height 18
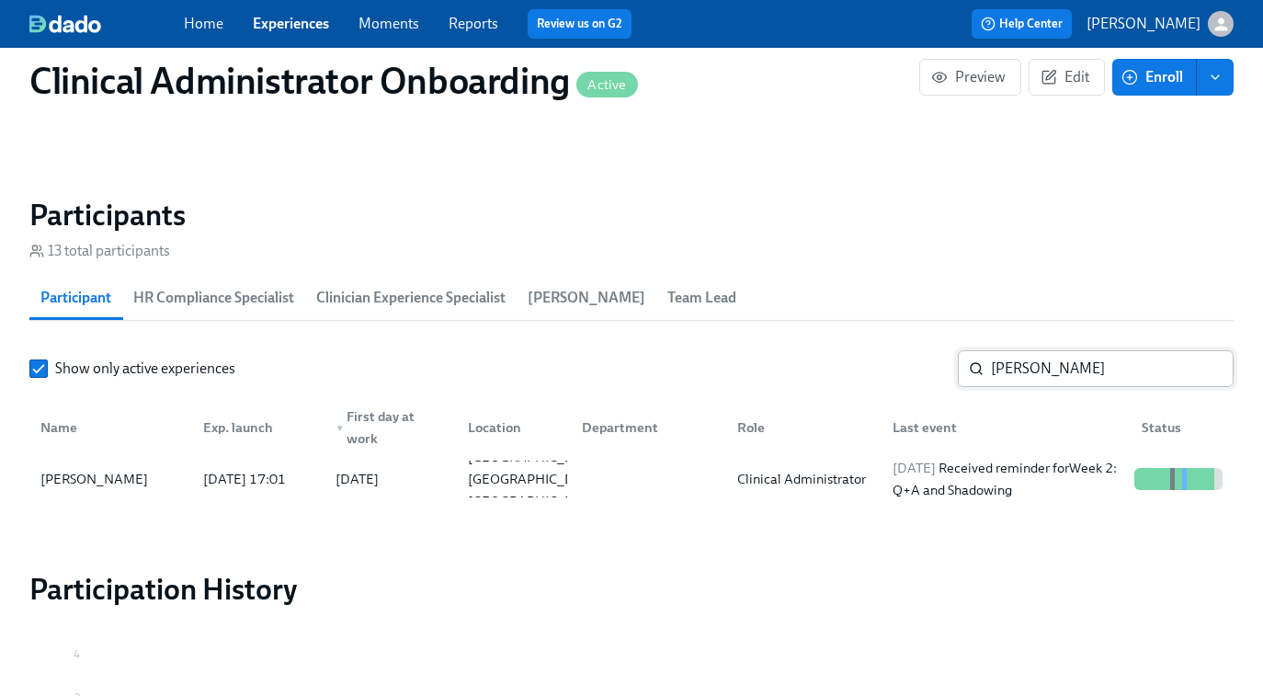
click at [1060, 383] on input "natalie" at bounding box center [1112, 368] width 243 height 37
paste input "Alicia Lashley"
type input "Alicia Lashley"
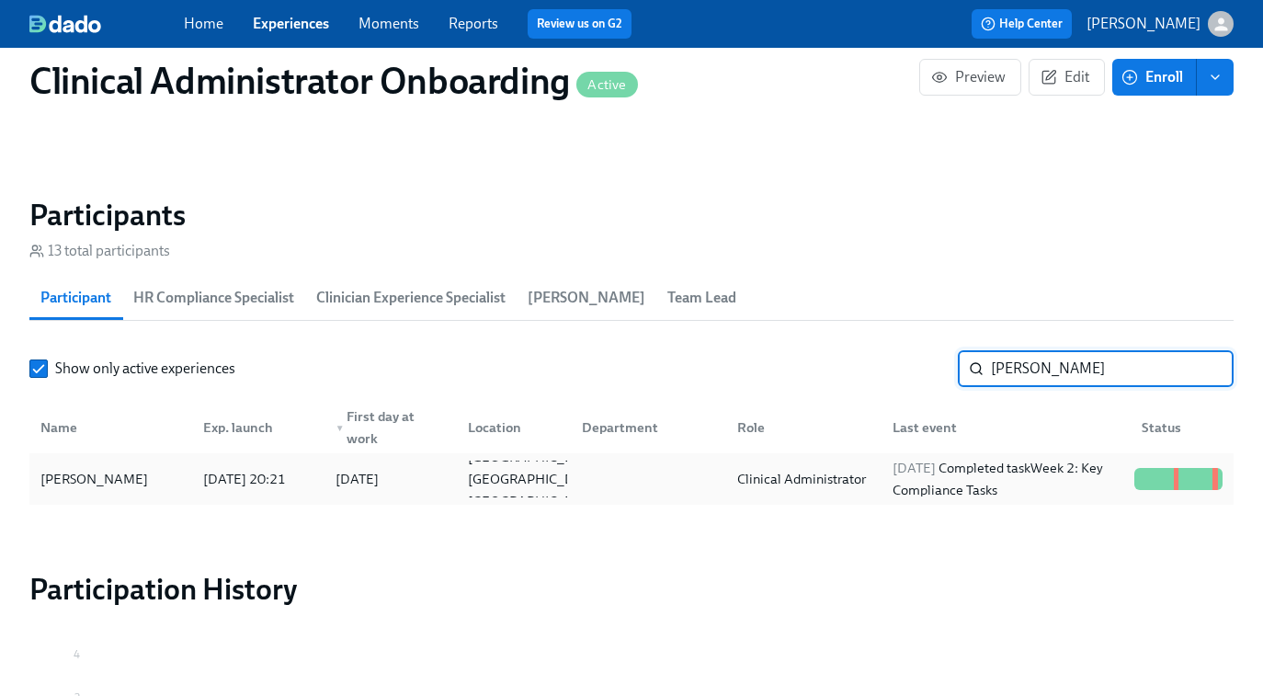
click at [773, 475] on div "Clinical Administrator" at bounding box center [801, 479] width 143 height 22
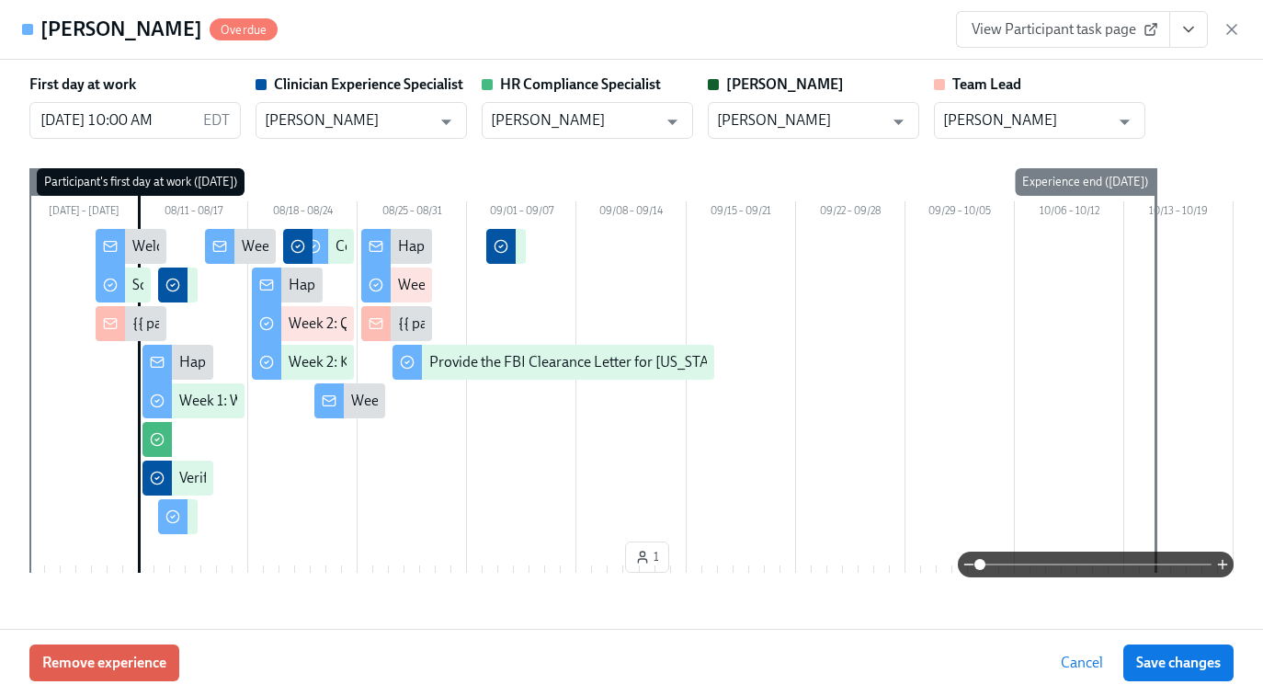
click at [1077, 50] on div "Alicia Lashley Overdue View Participant task page" at bounding box center [631, 30] width 1263 height 60
click at [1070, 32] on span "View Participant task page" at bounding box center [1063, 29] width 183 height 18
click at [1236, 29] on icon "button" at bounding box center [1232, 29] width 18 height 18
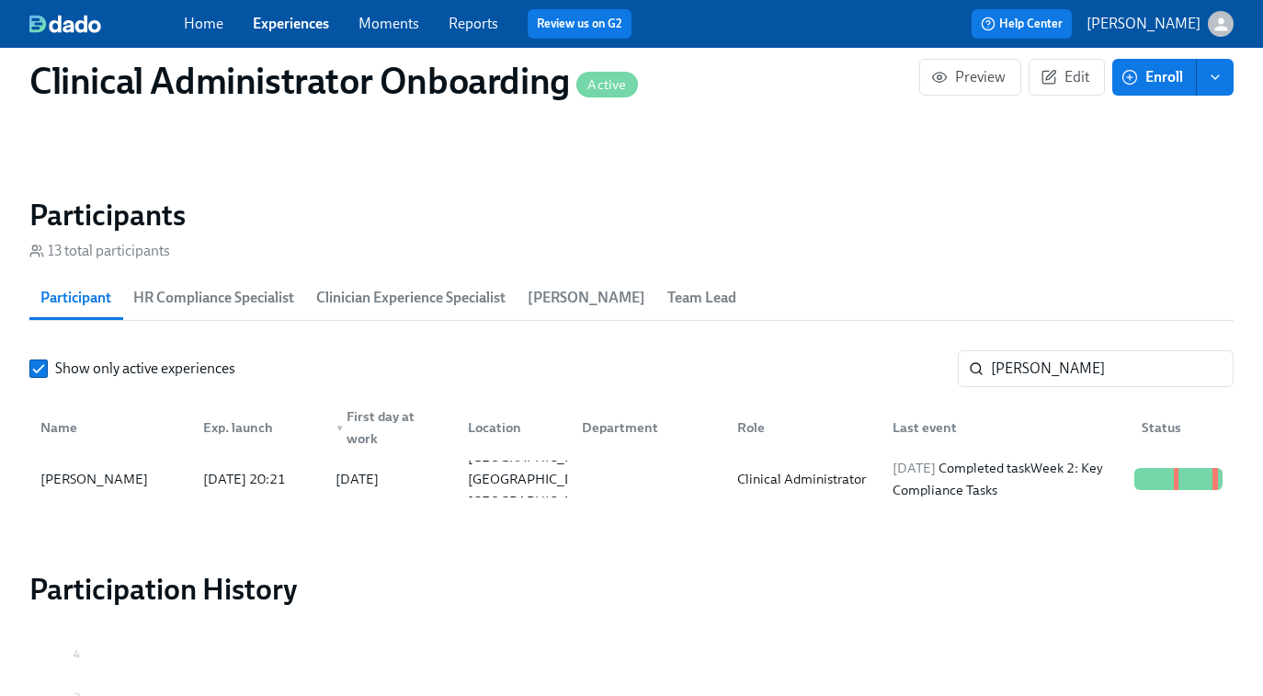
click at [297, 23] on link "Experiences" at bounding box center [291, 23] width 76 height 17
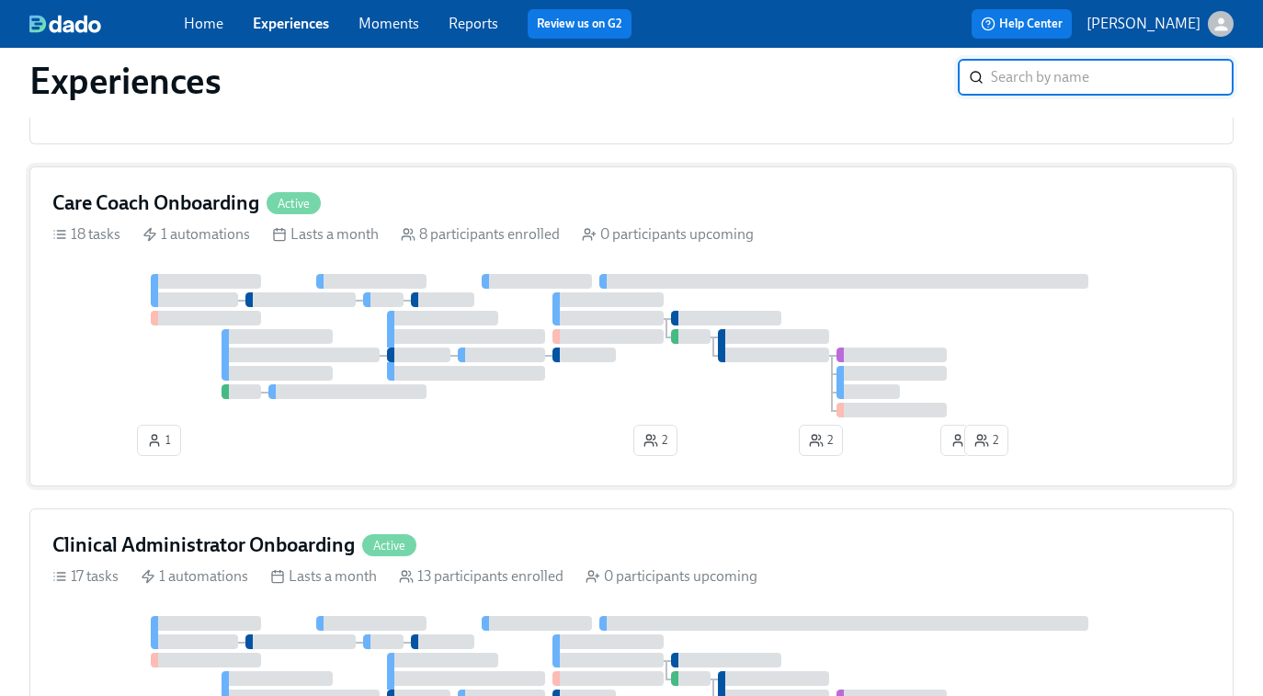
scroll to position [820, 0]
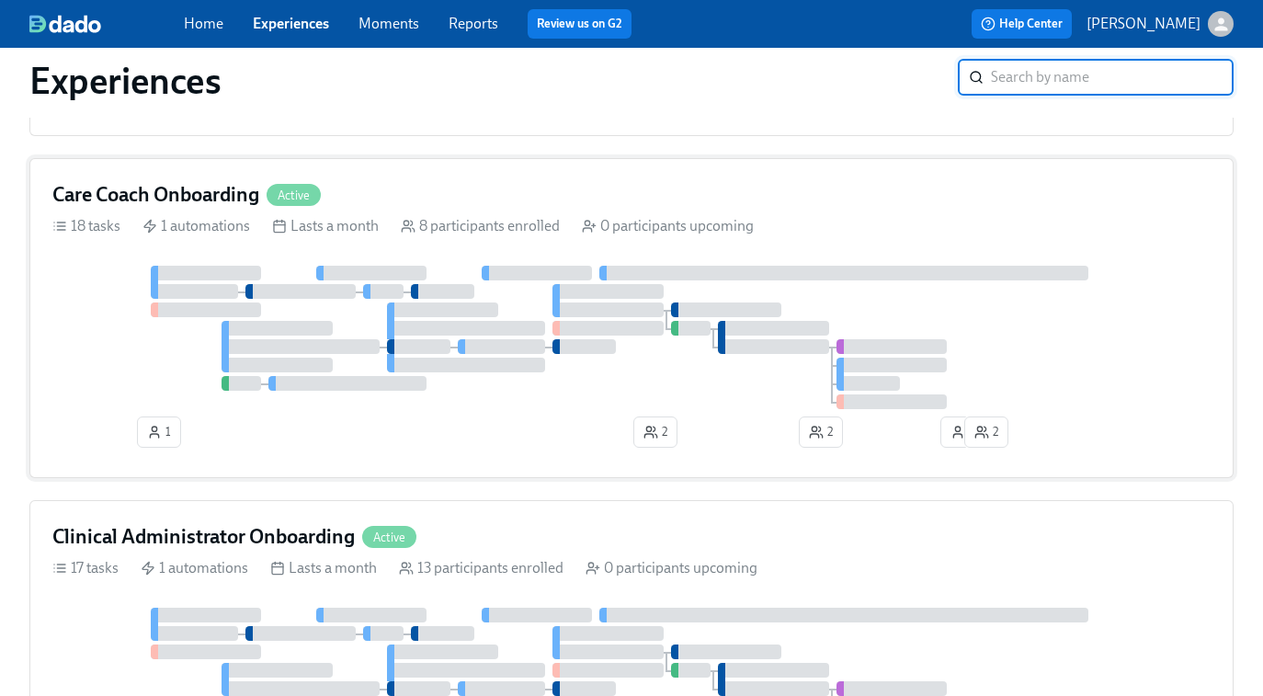
click at [723, 353] on div at bounding box center [721, 345] width 7 height 18
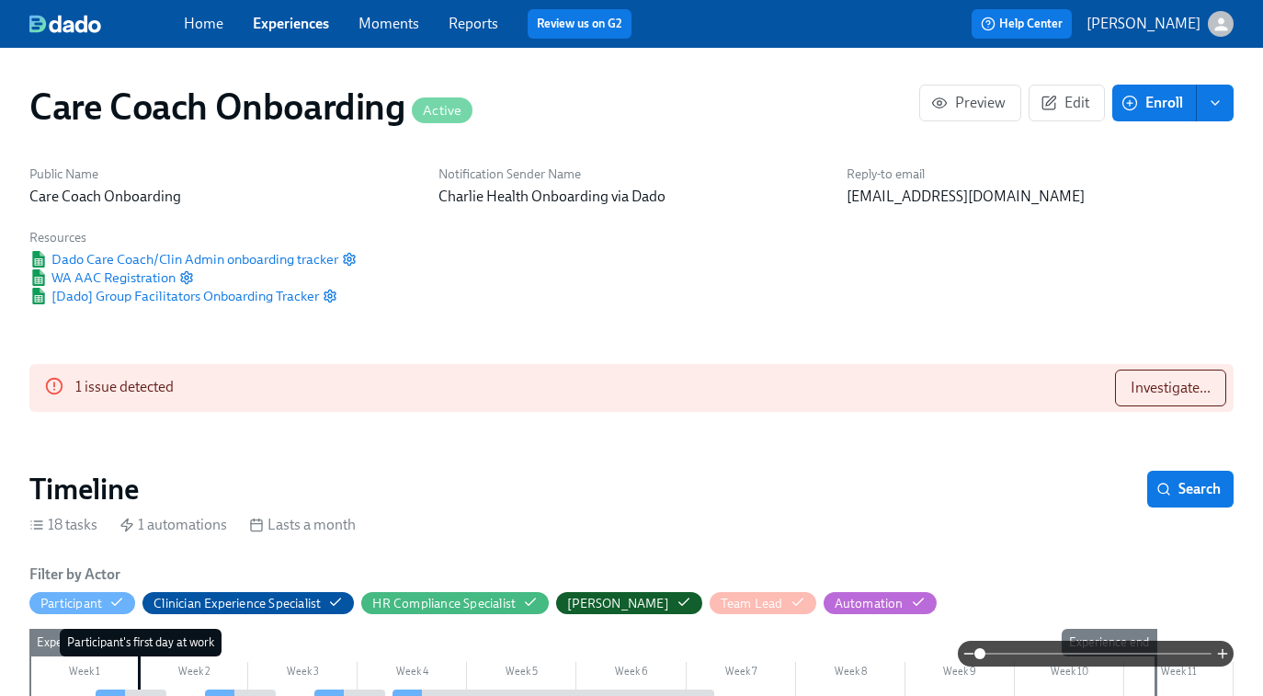
scroll to position [0, 7255]
click at [1124, 387] on button "Investigate..." at bounding box center [1170, 388] width 111 height 37
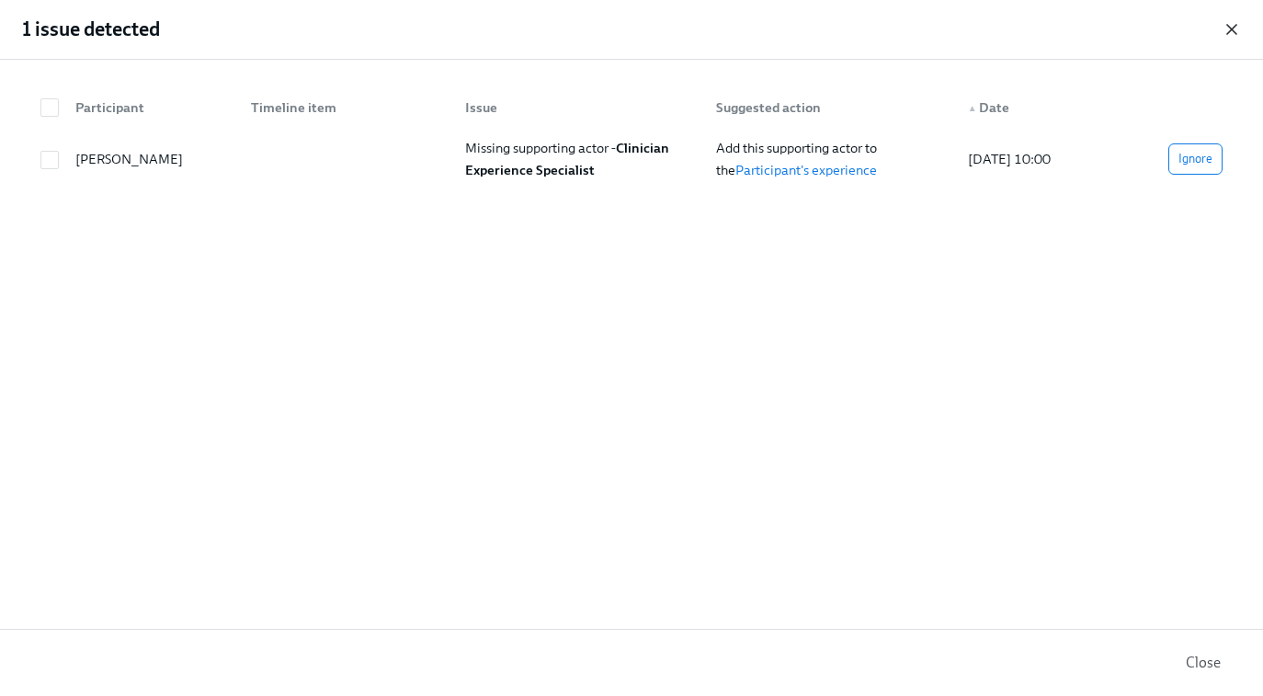
click at [1229, 31] on icon "button" at bounding box center [1231, 29] width 9 height 9
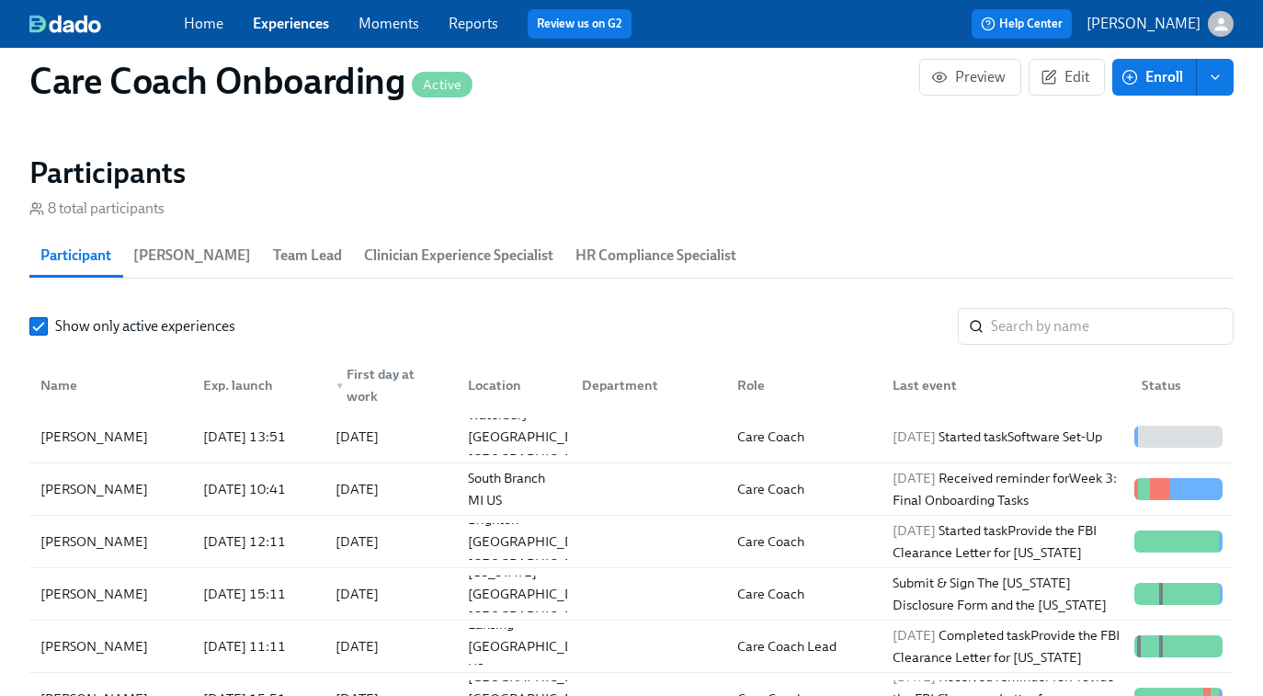
scroll to position [1609, 0]
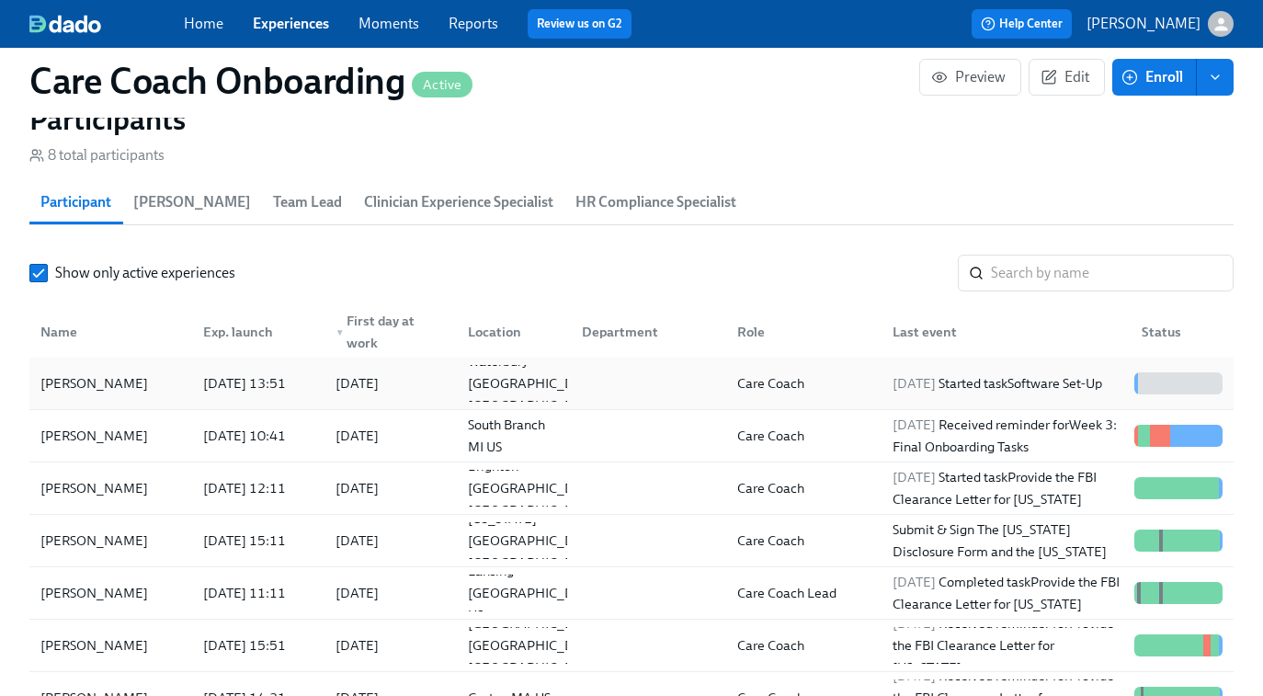
click at [637, 379] on div at bounding box center [644, 383] width 155 height 37
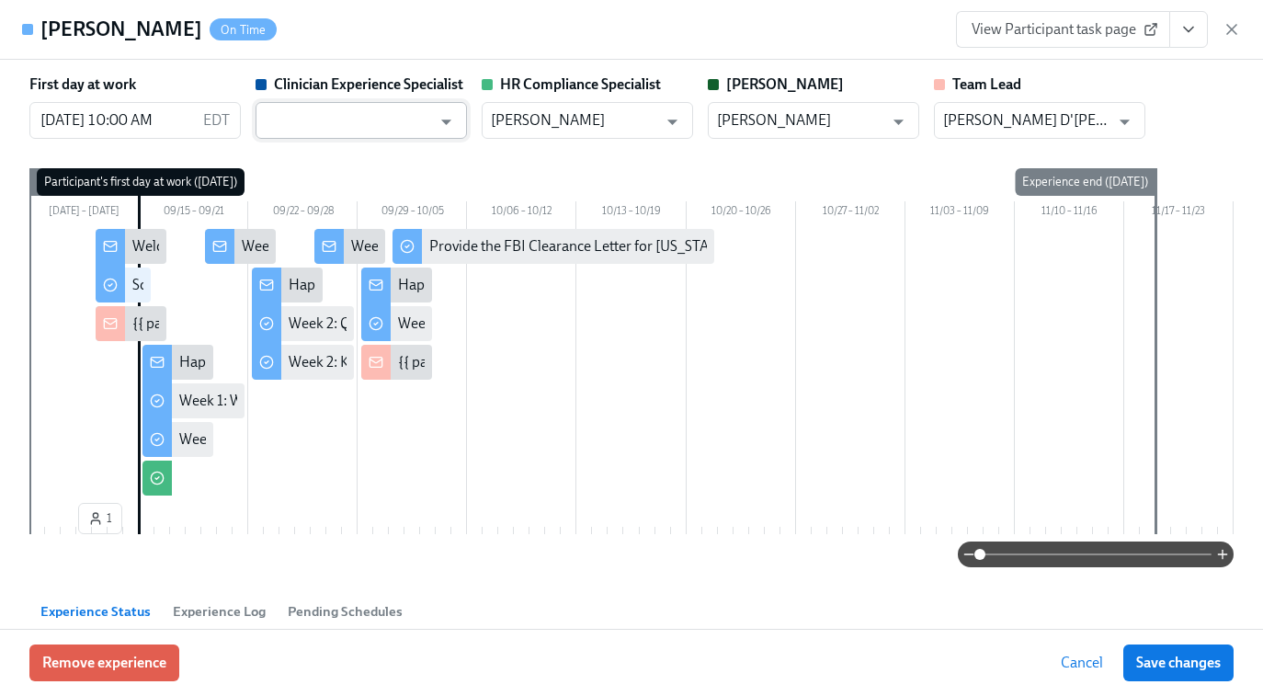
click at [371, 118] on input "text" at bounding box center [348, 120] width 166 height 37
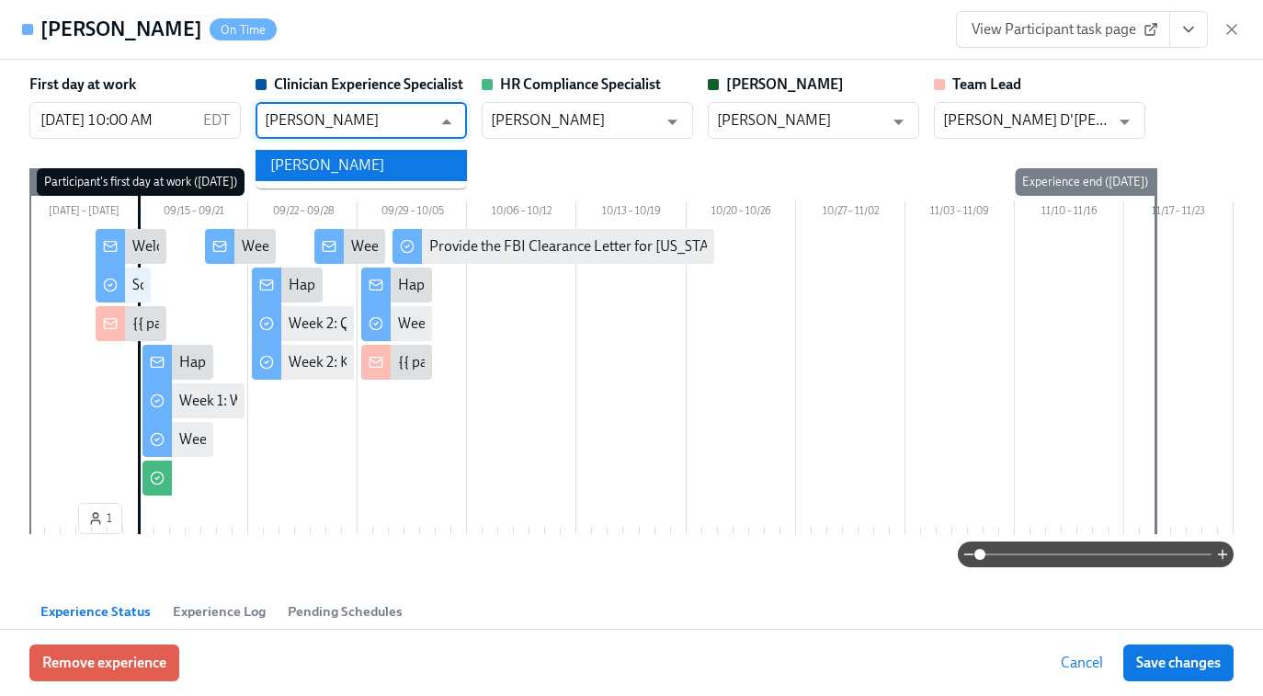
click at [374, 167] on li "[PERSON_NAME]" at bounding box center [361, 165] width 211 height 31
type input "[PERSON_NAME]"
click at [1163, 660] on span "Save changes" at bounding box center [1178, 663] width 85 height 18
type input "[PERSON_NAME]"
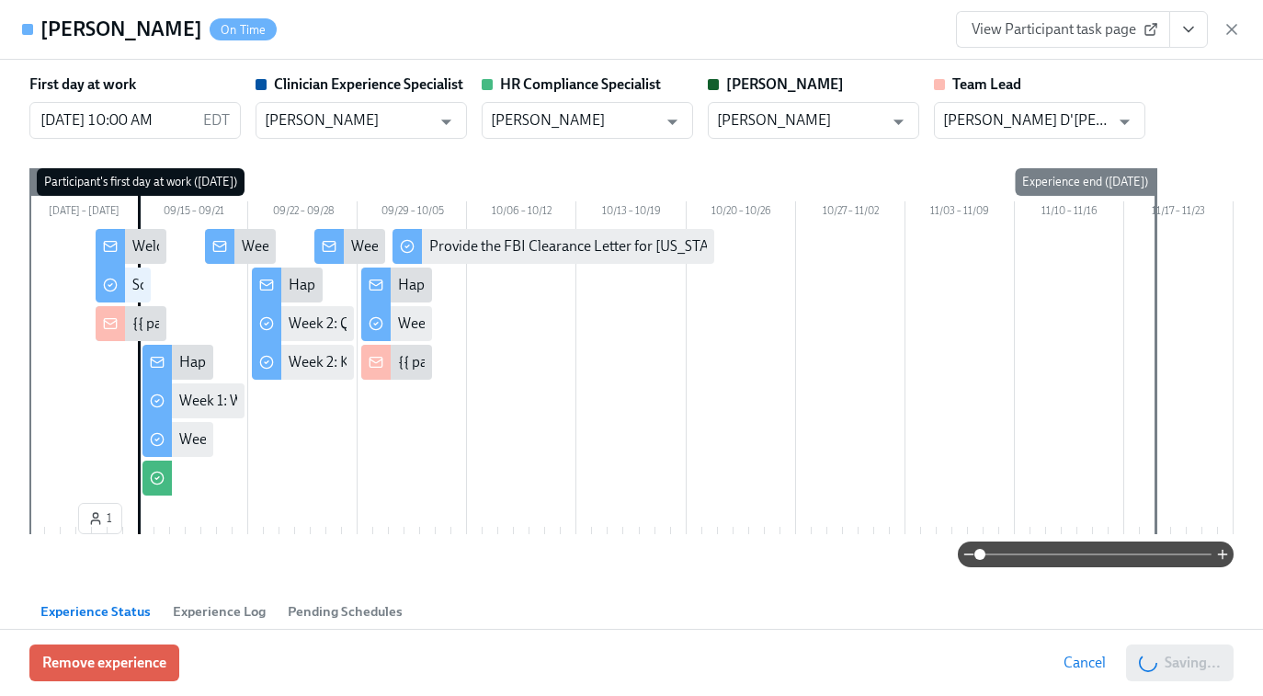
scroll to position [0, 8077]
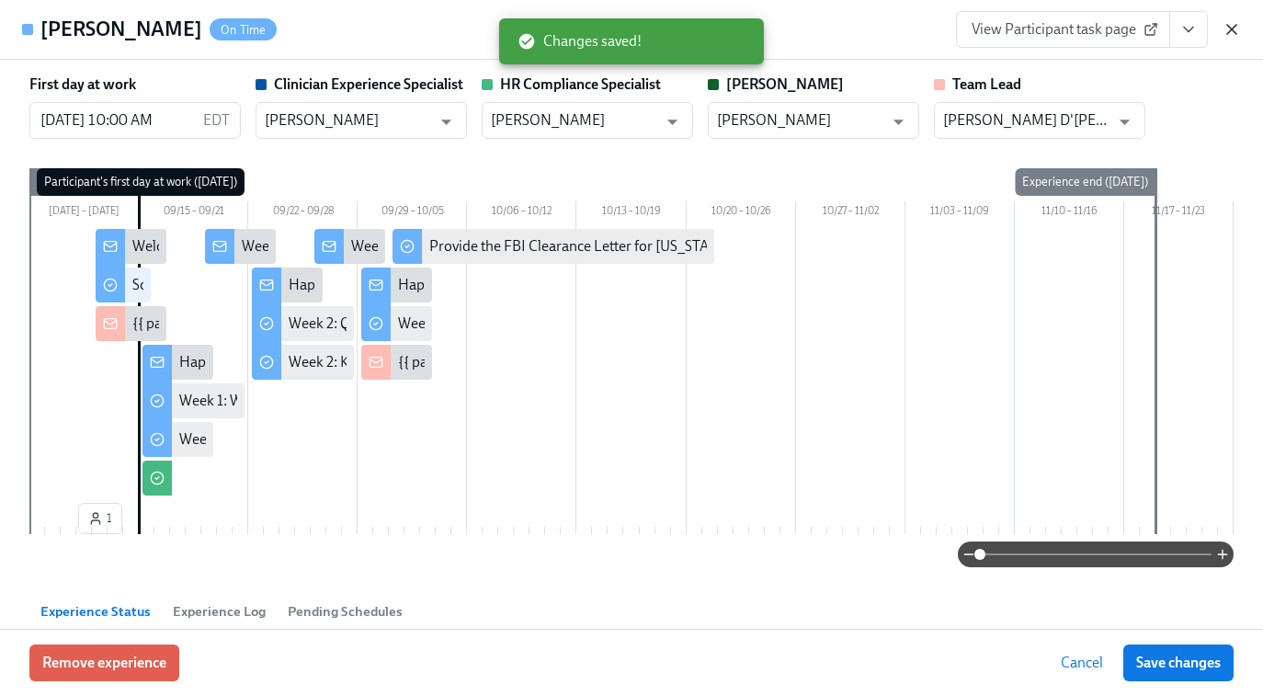
click at [1232, 36] on icon "button" at bounding box center [1232, 29] width 18 height 18
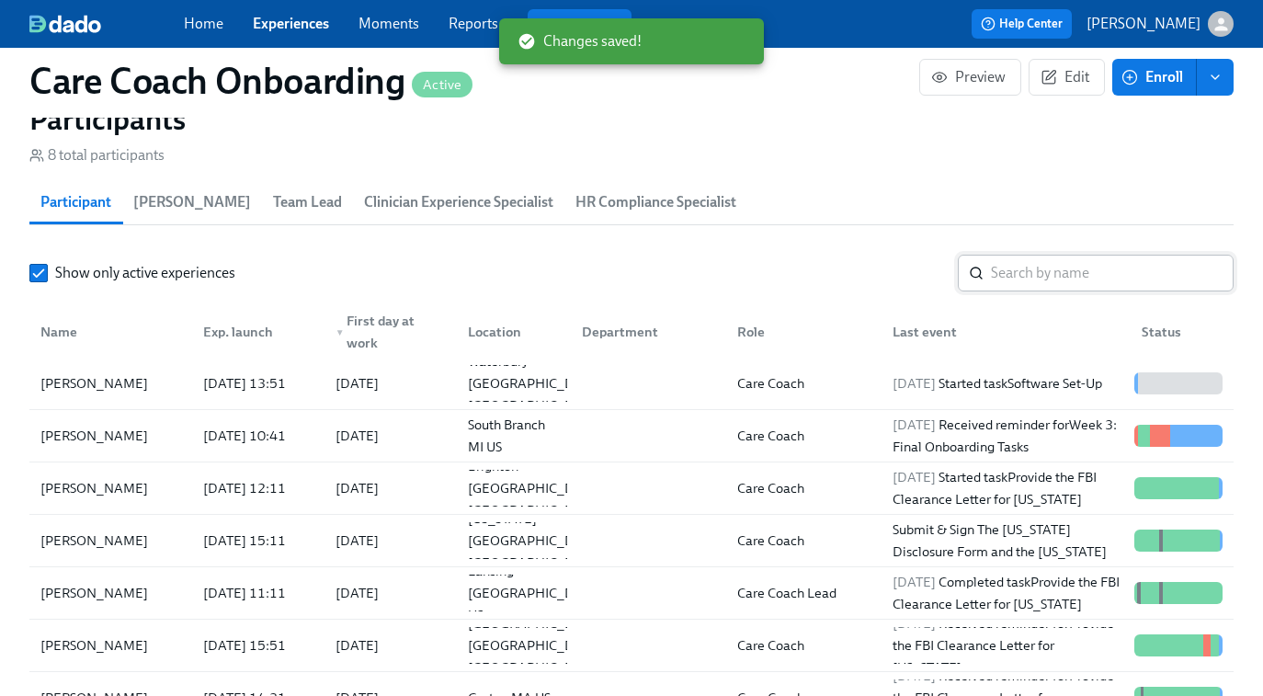
click at [1032, 275] on input "search" at bounding box center [1112, 273] width 243 height 37
paste input "Charlee Belfonte"
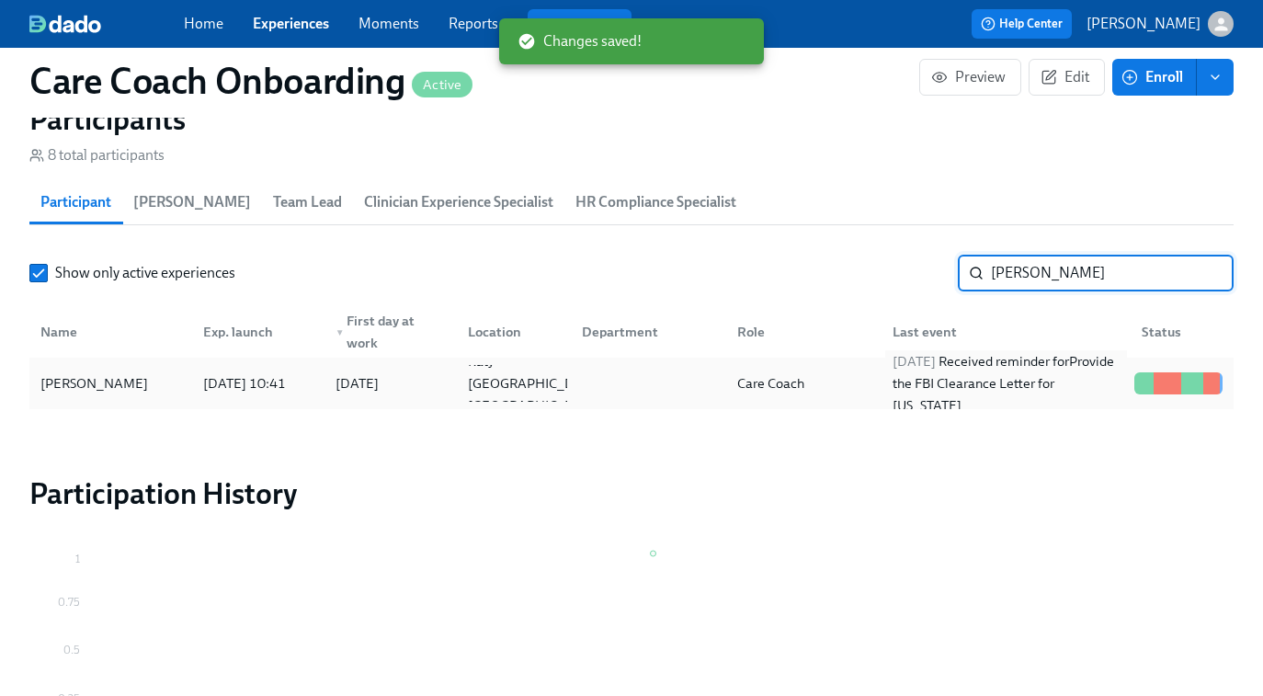
type input "Charlee Belfonte"
click at [886, 393] on div "2025/09/10 Received reminder for Provide the FBI Clearance Letter for Pennsylva…" at bounding box center [1006, 383] width 242 height 66
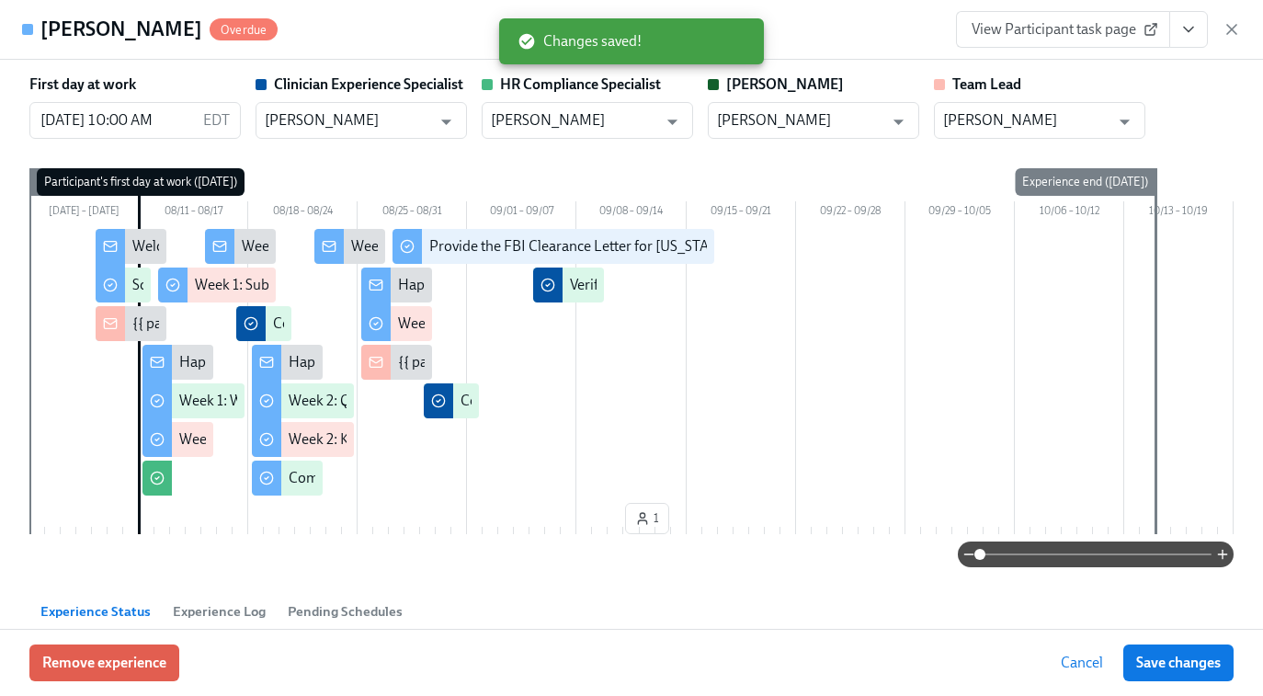
click at [1058, 20] on span "View Participant task page" at bounding box center [1063, 29] width 183 height 18
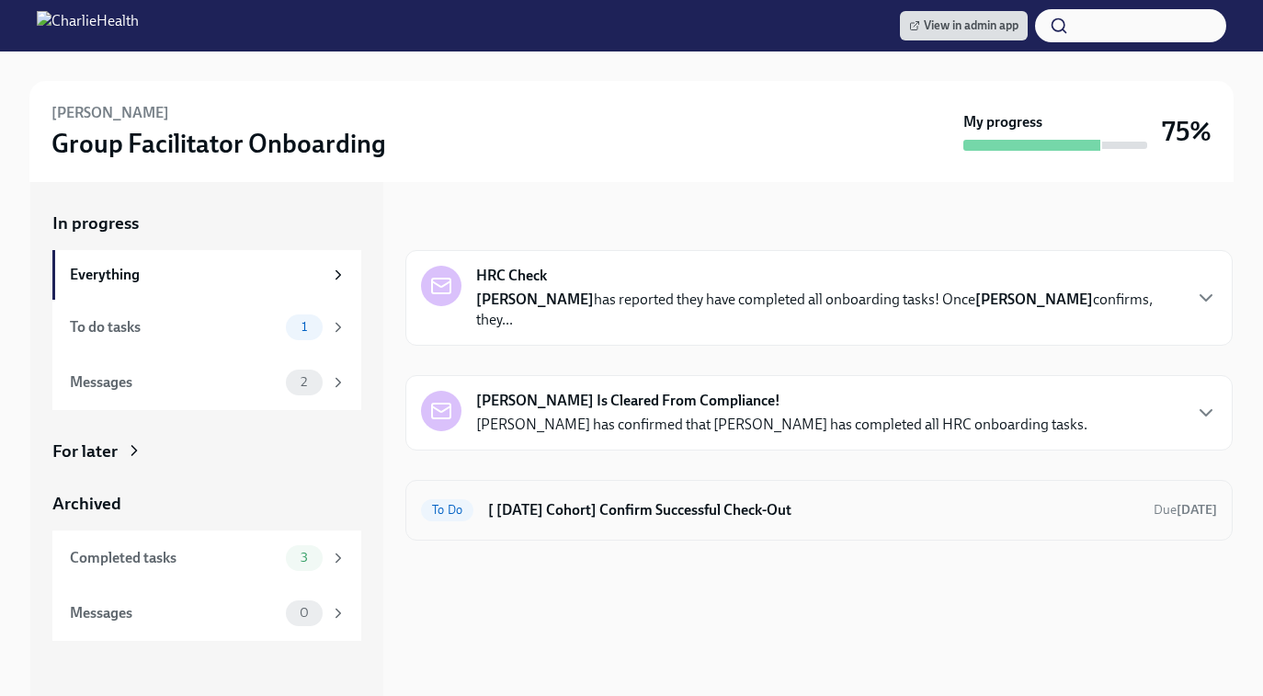
click at [584, 500] on h6 "[ [DATE] Cohort] Confirm Successful Check-Out" at bounding box center [813, 510] width 651 height 20
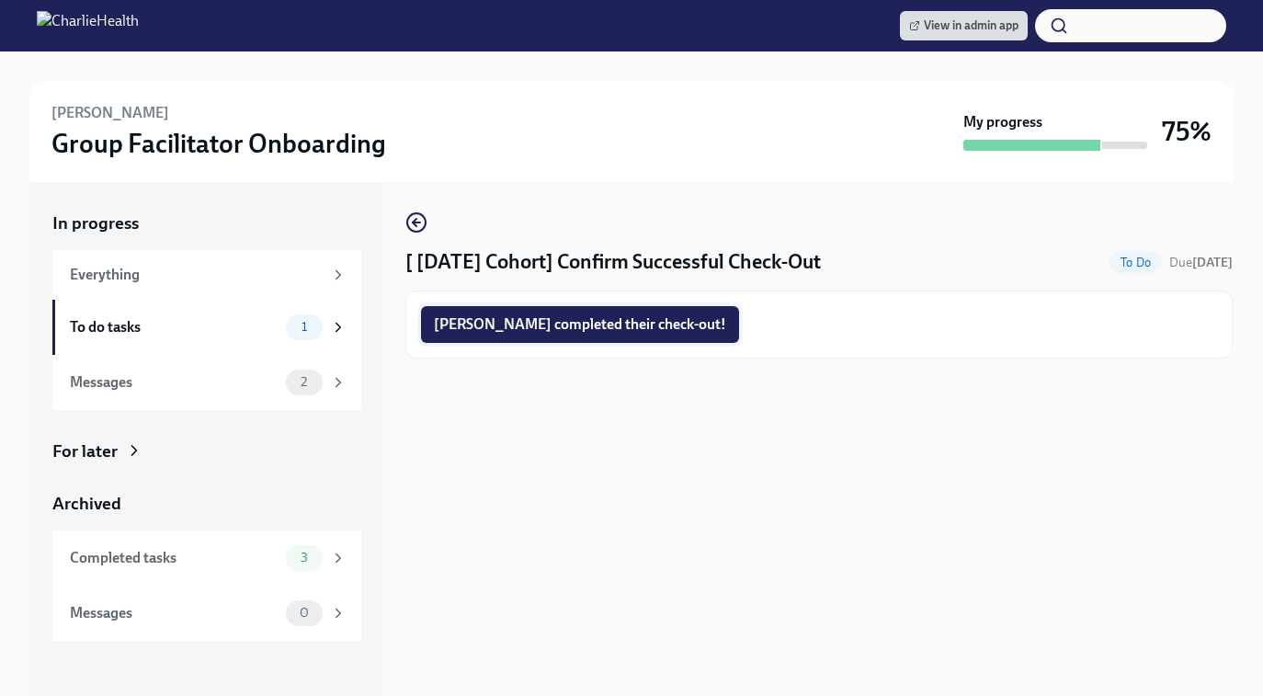
click at [577, 322] on span "Cameron completed their check-out!" at bounding box center [580, 324] width 292 height 18
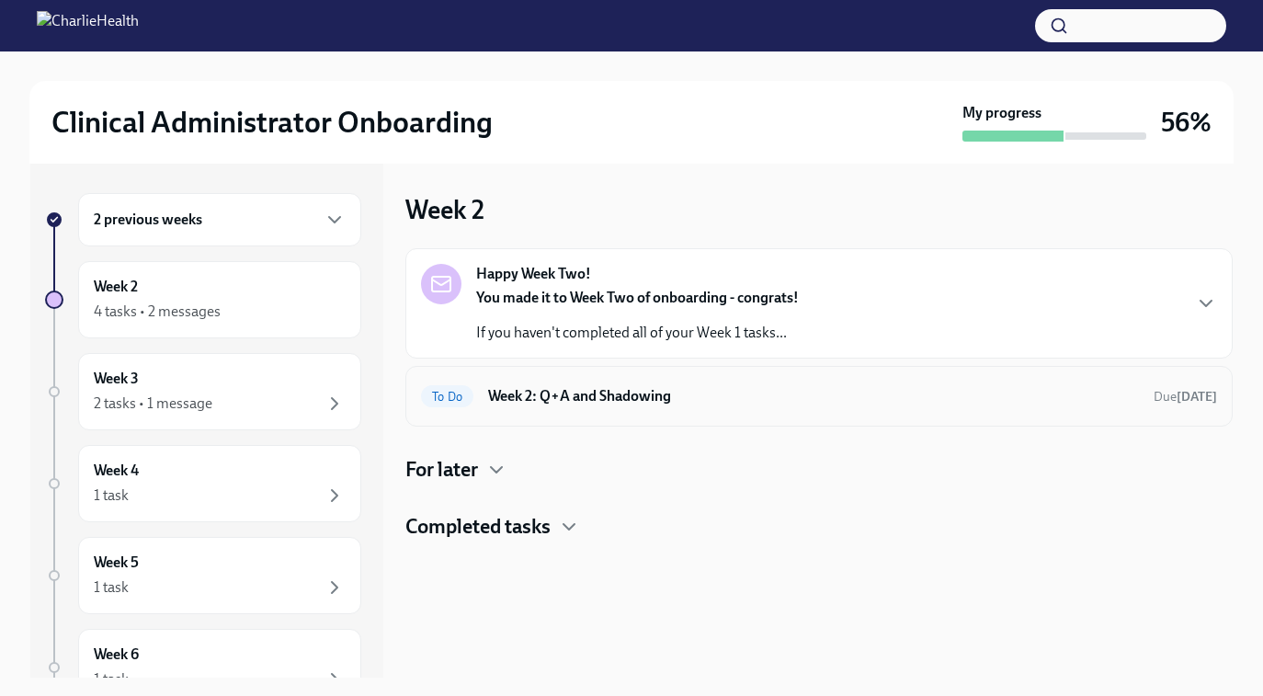
click at [582, 400] on h6 "Week 2: Q+A and Shadowing" at bounding box center [813, 396] width 651 height 20
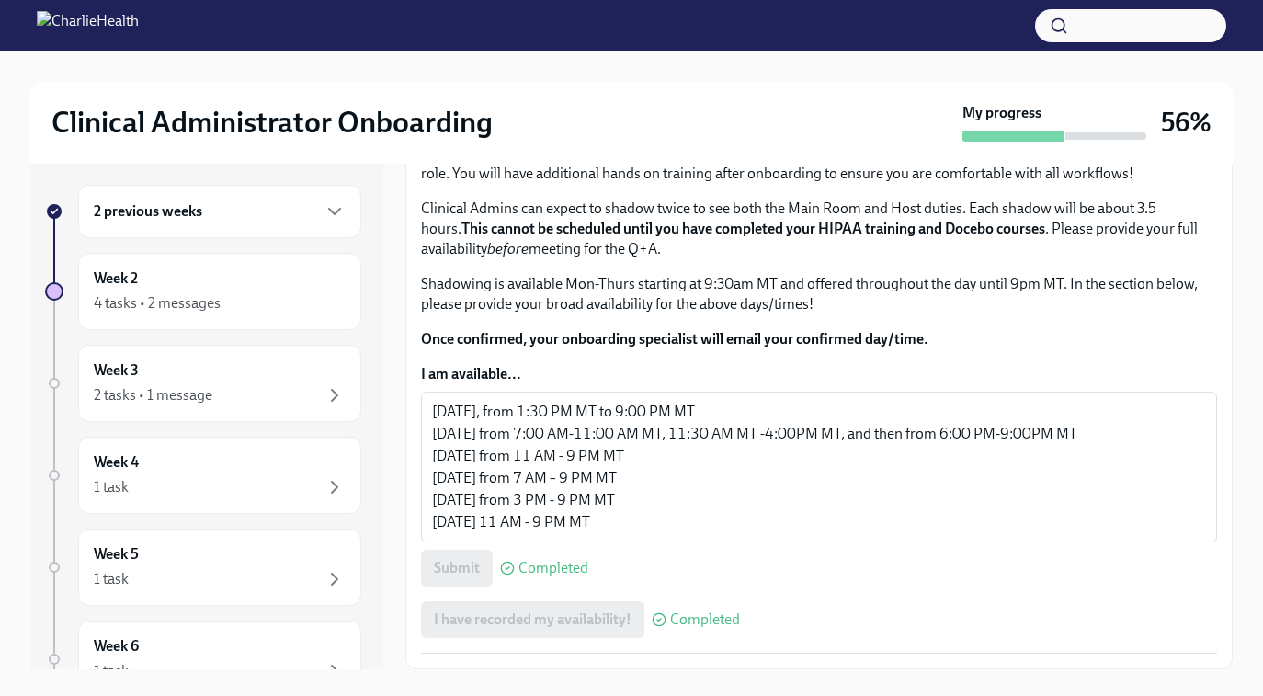
scroll to position [11, 0]
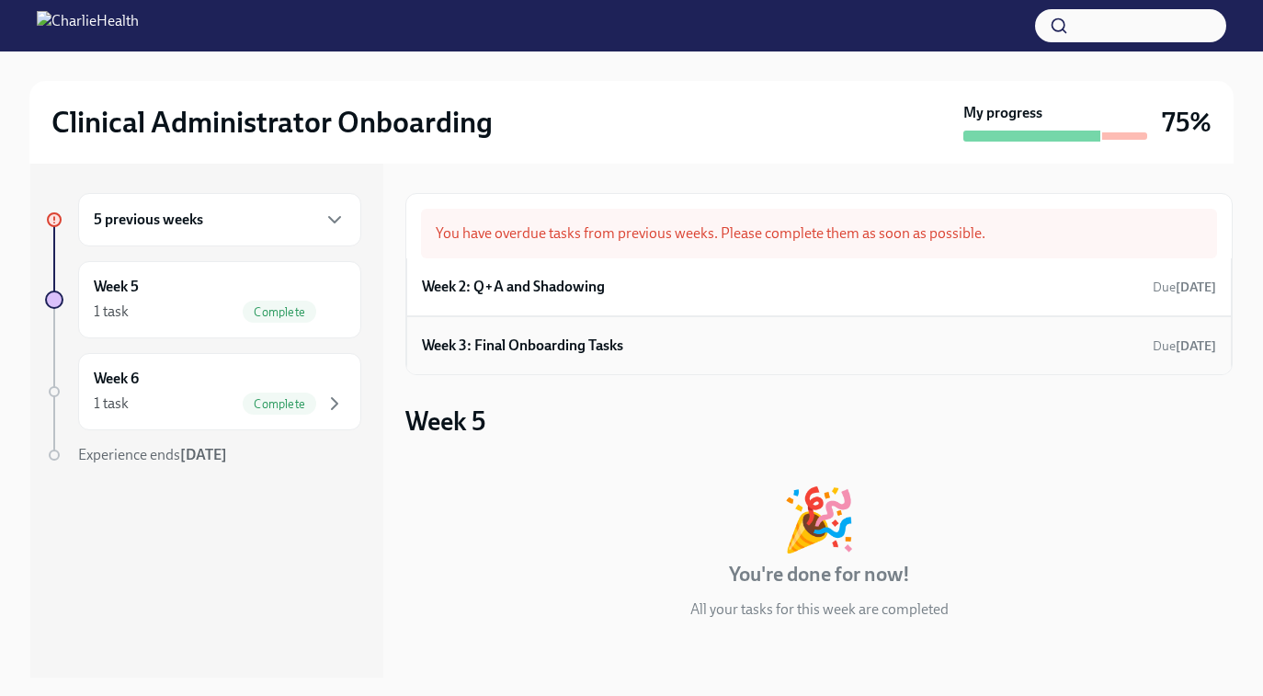
click at [592, 347] on h6 "Week 3: Final Onboarding Tasks" at bounding box center [522, 346] width 201 height 20
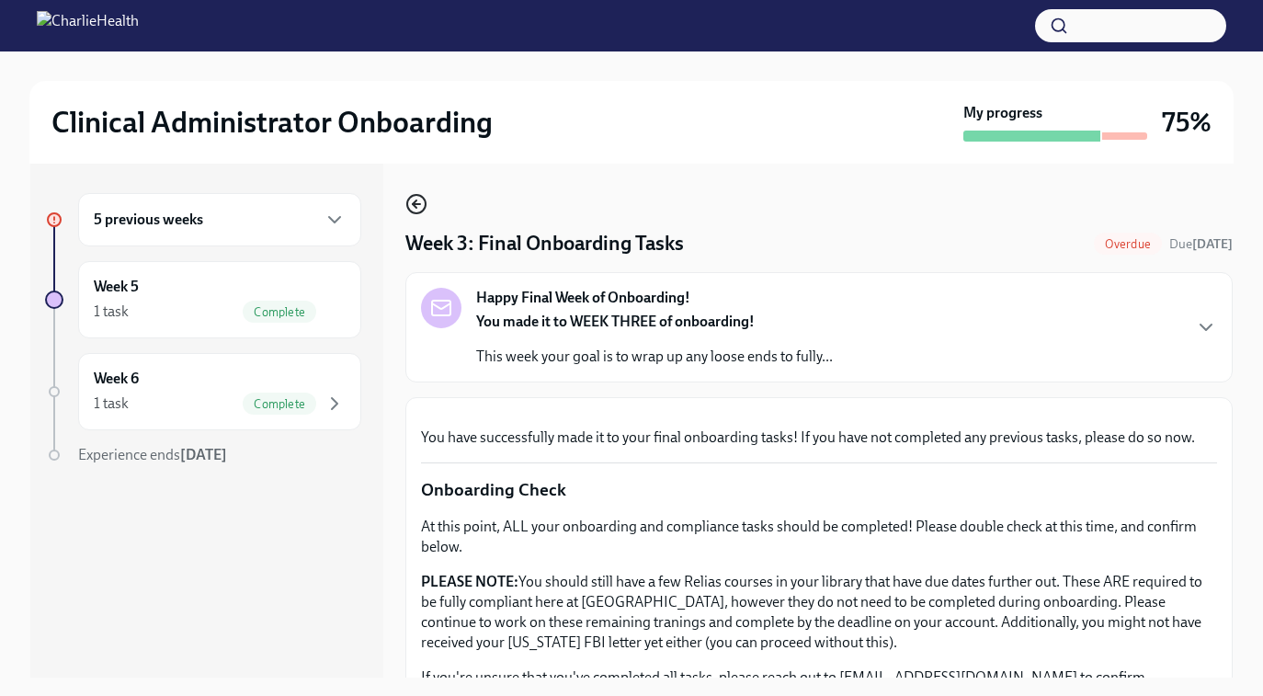
click at [424, 207] on icon "button" at bounding box center [416, 204] width 22 height 22
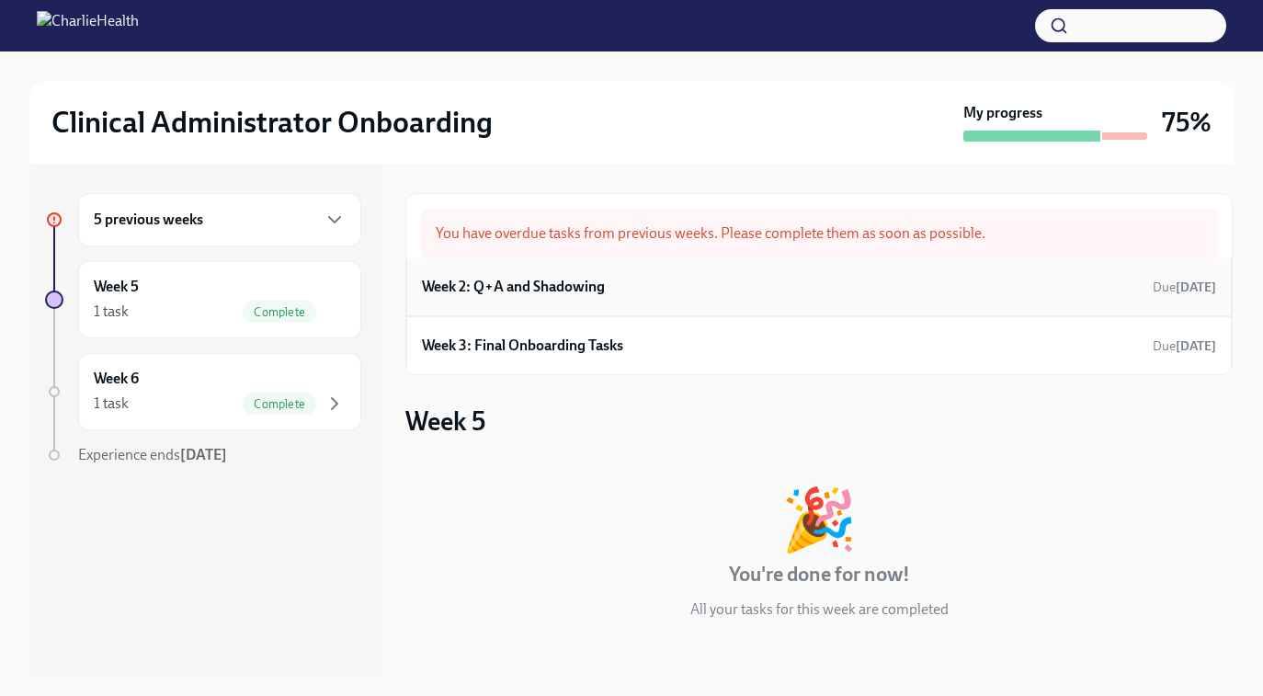
click at [519, 301] on div "Week 2: Q+A and Shadowing Due Aug 25th" at bounding box center [819, 287] width 826 height 58
click at [519, 283] on h6 "Week 2: Q+A and Shadowing" at bounding box center [513, 287] width 183 height 20
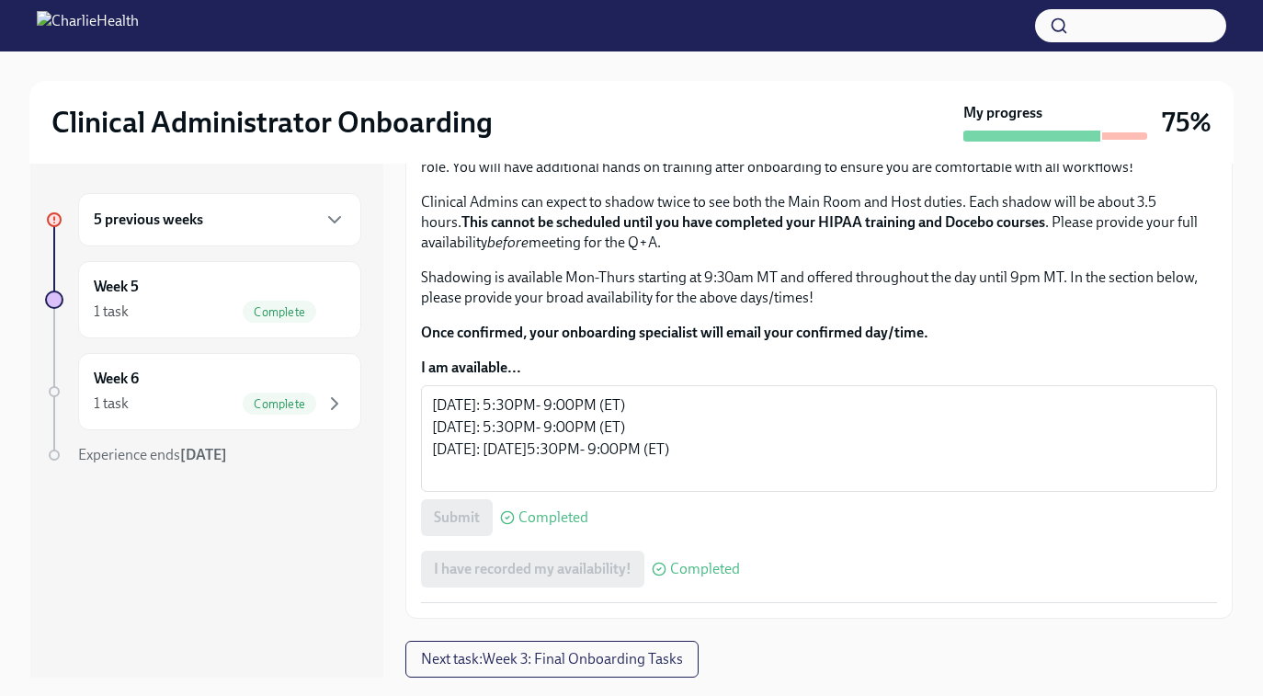
scroll to position [1221, 0]
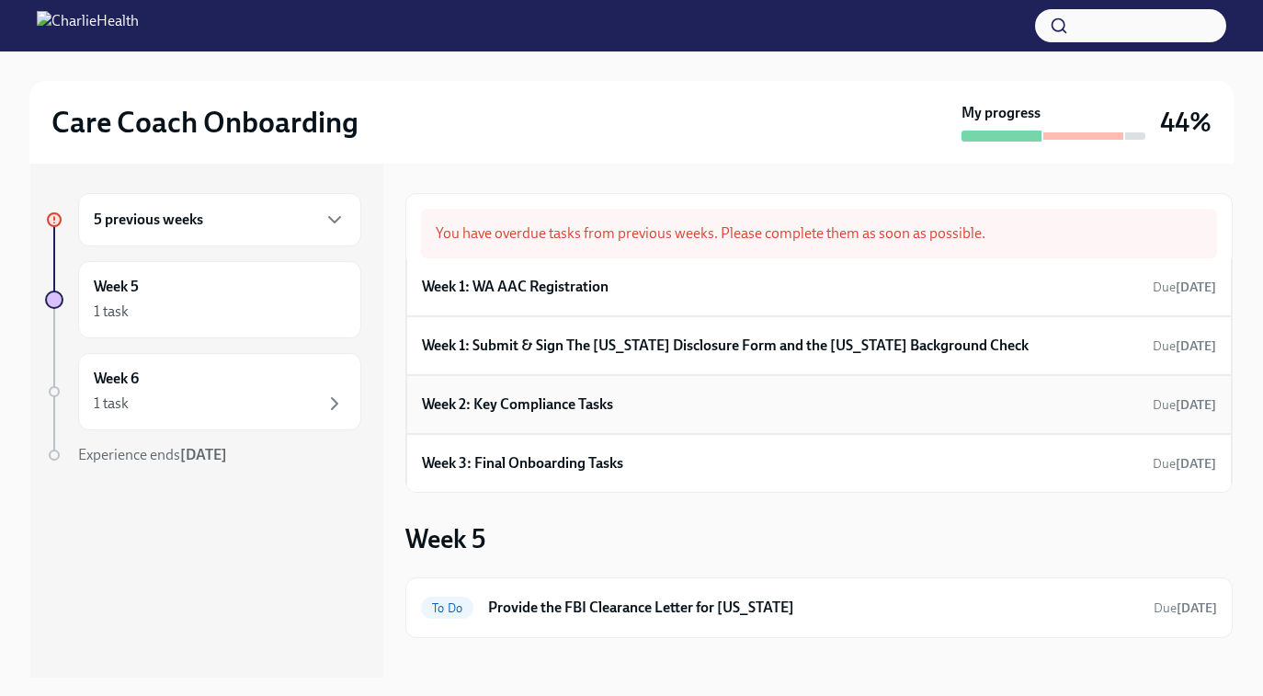
click at [636, 404] on div "Week 2: Key Compliance Tasks Due [DATE]" at bounding box center [819, 405] width 794 height 28
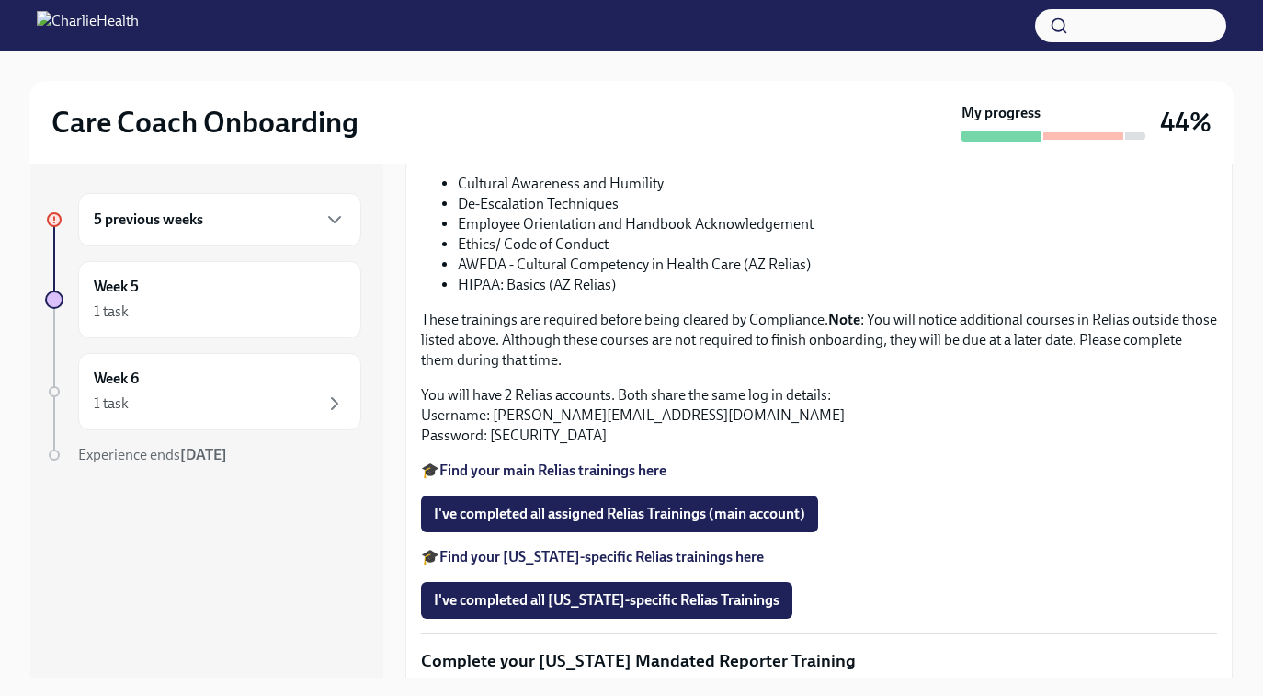
scroll to position [1412, 0]
